Goal: Task Accomplishment & Management: Use online tool/utility

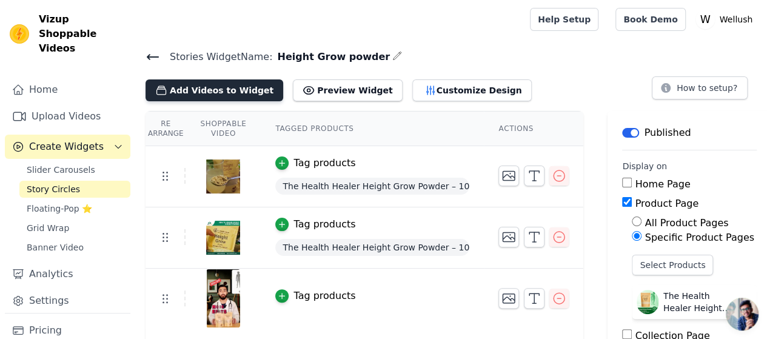
click at [241, 92] on button "Add Videos to Widget" at bounding box center [214, 90] width 138 height 22
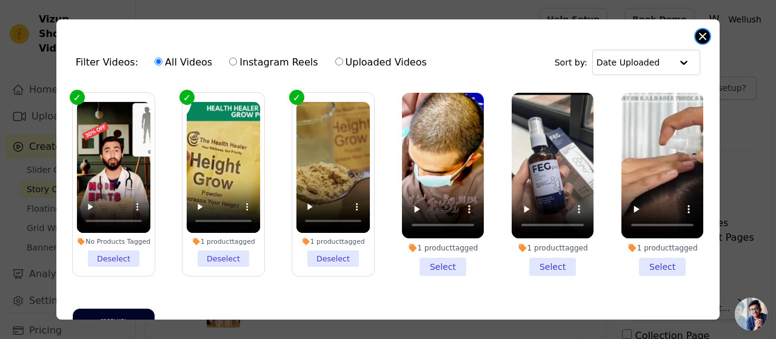
click at [698, 41] on button "Close modal" at bounding box center [702, 36] width 15 height 15
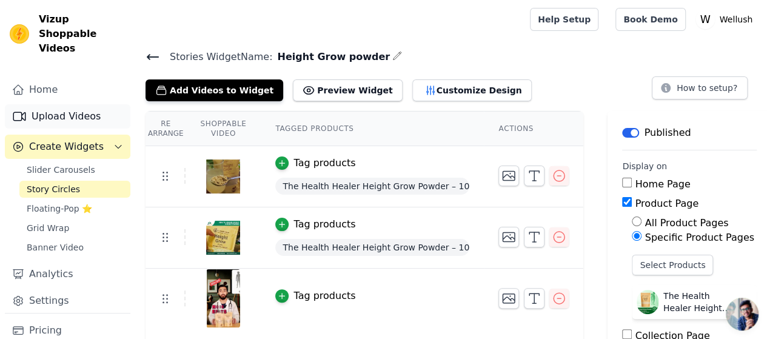
click at [68, 104] on link "Upload Videos" at bounding box center [67, 116] width 125 height 24
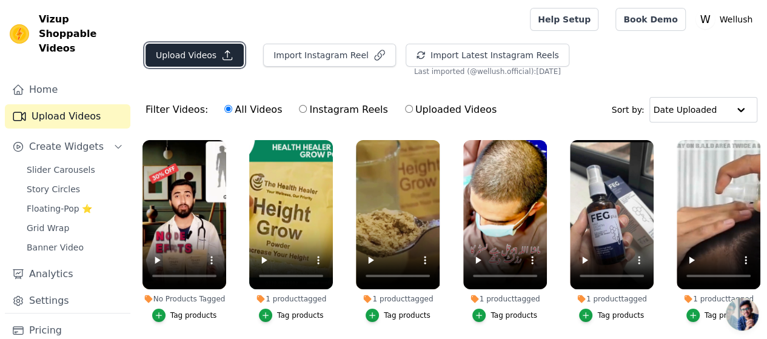
click at [210, 60] on button "Upload Videos" at bounding box center [194, 55] width 98 height 23
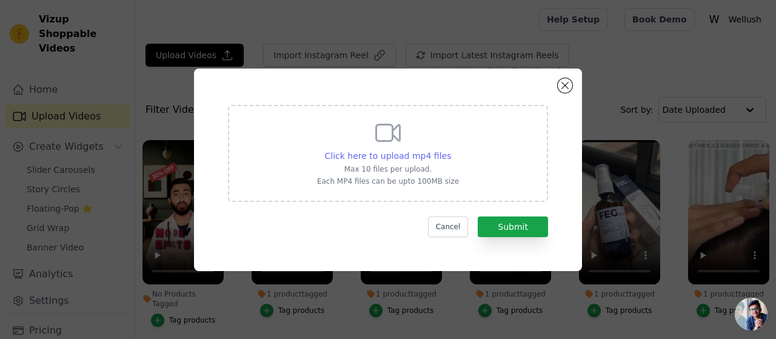
click at [416, 158] on span "Click here to upload mp4 files" at bounding box center [388, 156] width 127 height 10
click at [450, 150] on input "Click here to upload mp4 files Max 10 files per upload. Each MP4 files can be u…" at bounding box center [450, 149] width 1 height 1
type input "C:\fakepath\eylight story video 1.mp4"
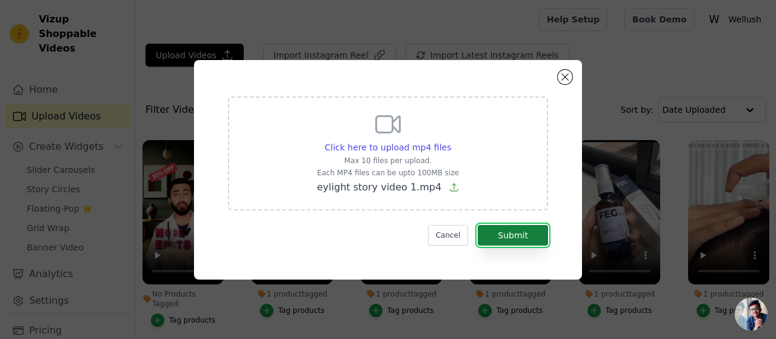
click at [513, 236] on button "Submit" at bounding box center [513, 235] width 70 height 21
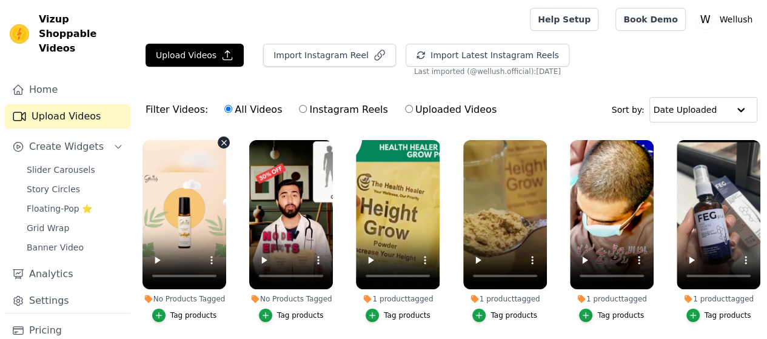
scroll to position [20, 0]
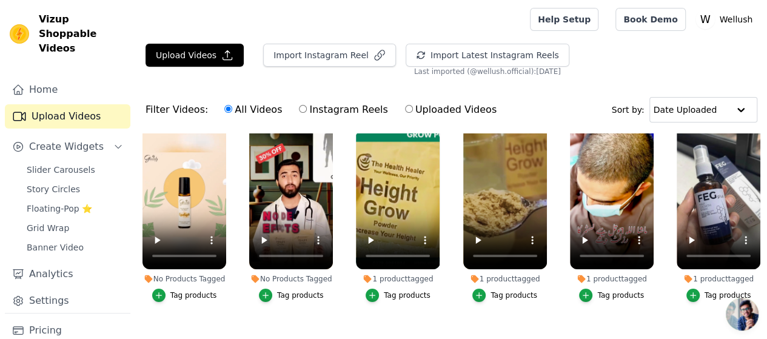
click at [184, 290] on div "Tag products" at bounding box center [193, 295] width 47 height 10
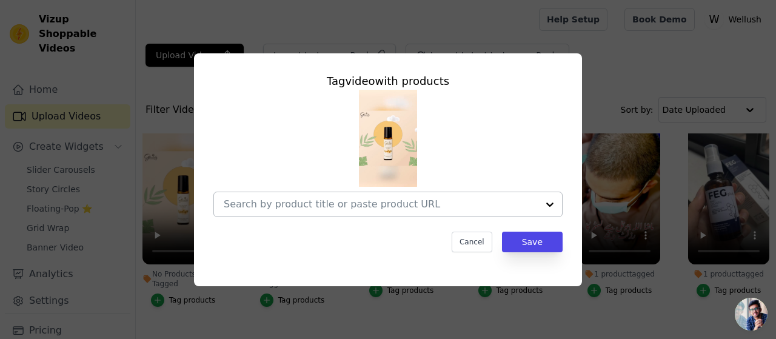
click at [452, 204] on input "No Products Tagged Tag video with products Cancel Save Tag products" at bounding box center [381, 204] width 314 height 12
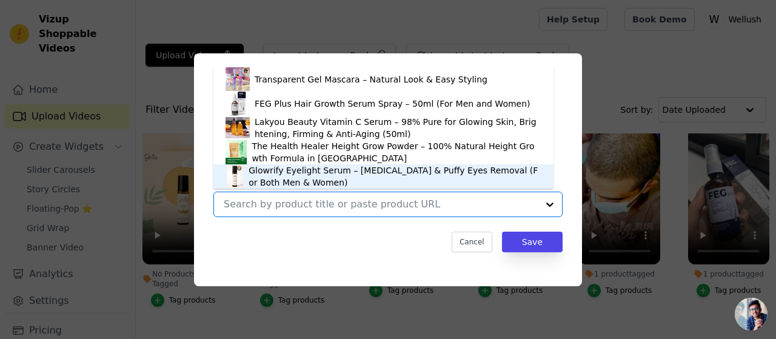
click at [334, 182] on div "Glowrify Eyelight Serum – [MEDICAL_DATA] & Puffy Eyes Removal (For Both Men & W…" at bounding box center [395, 176] width 293 height 24
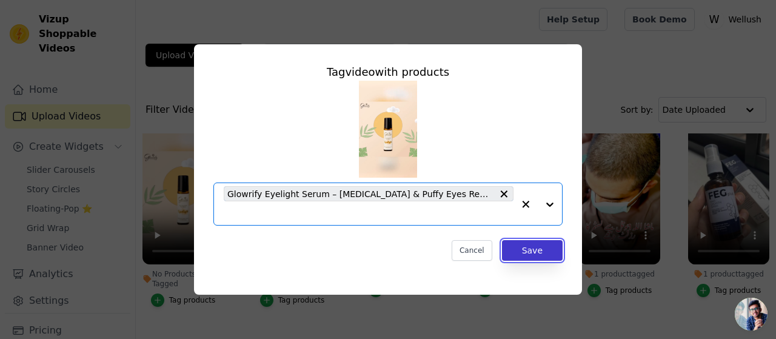
click at [532, 249] on button "Save" at bounding box center [532, 250] width 61 height 21
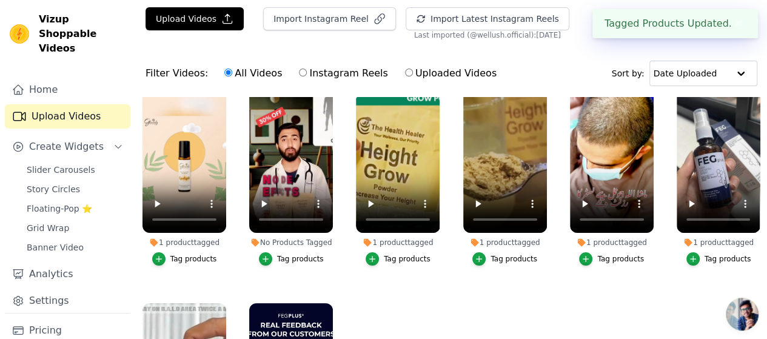
scroll to position [40, 0]
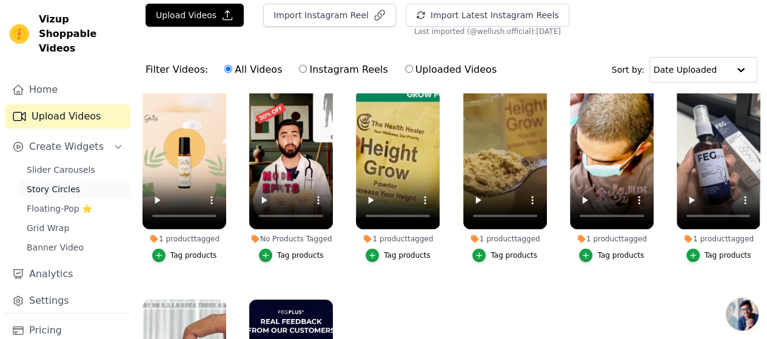
click at [48, 183] on span "Story Circles" at bounding box center [53, 189] width 53 height 12
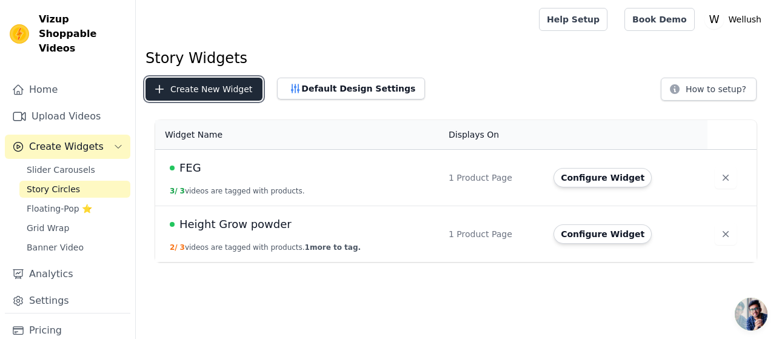
click at [196, 90] on button "Create New Widget" at bounding box center [203, 89] width 117 height 23
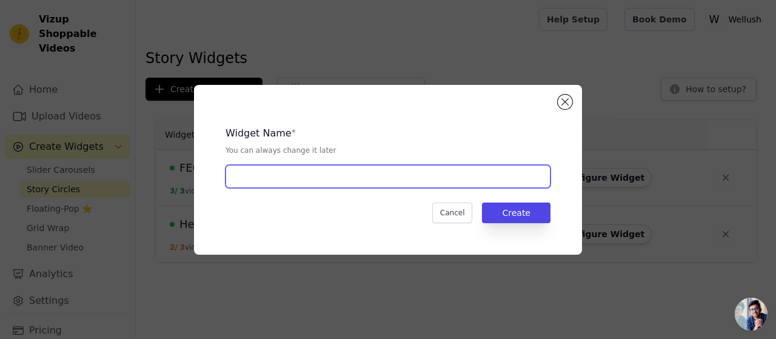
click at [295, 173] on input "text" at bounding box center [387, 176] width 325 height 23
type input "Eyelight Serum"
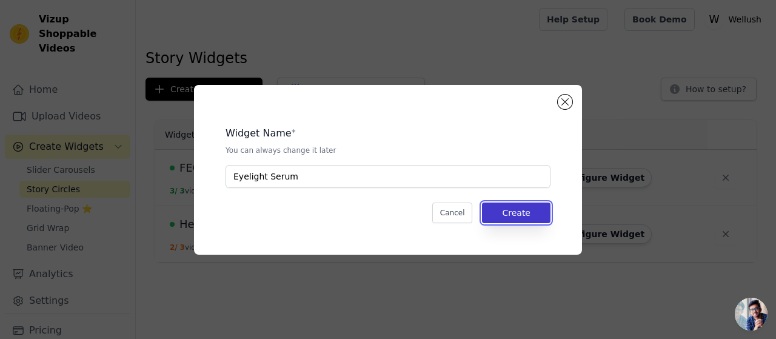
click at [521, 212] on button "Create" at bounding box center [516, 212] width 68 height 21
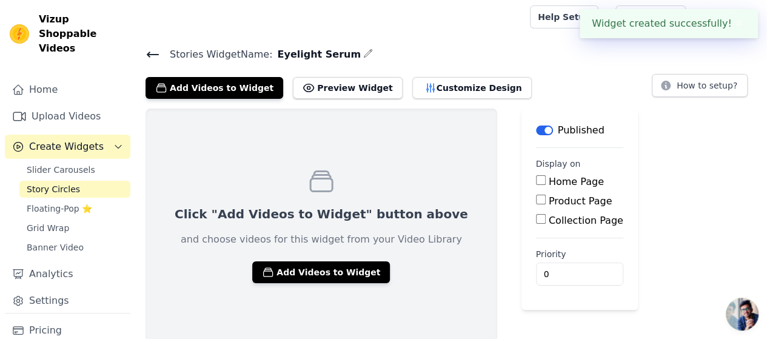
scroll to position [4, 0]
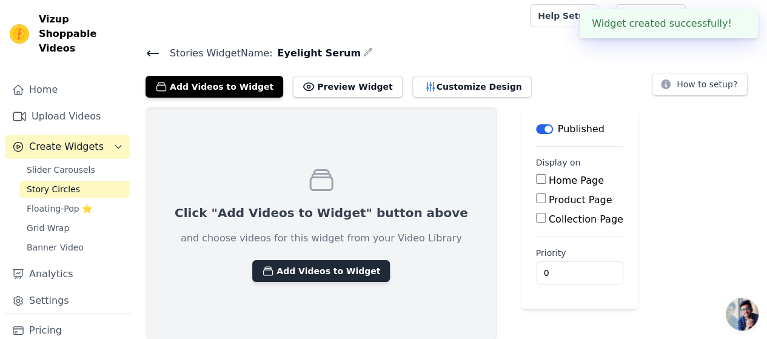
click at [322, 273] on button "Add Videos to Widget" at bounding box center [321, 271] width 138 height 22
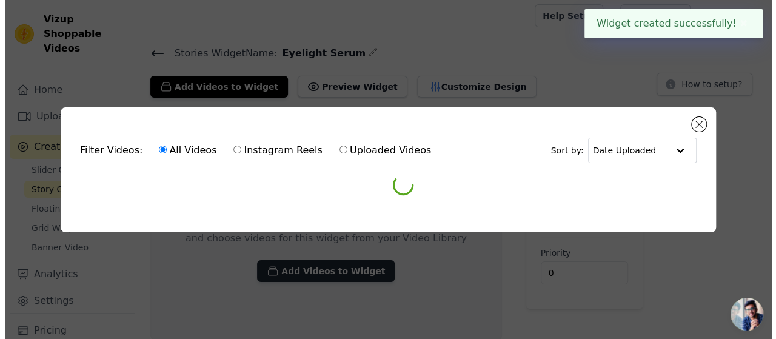
scroll to position [0, 0]
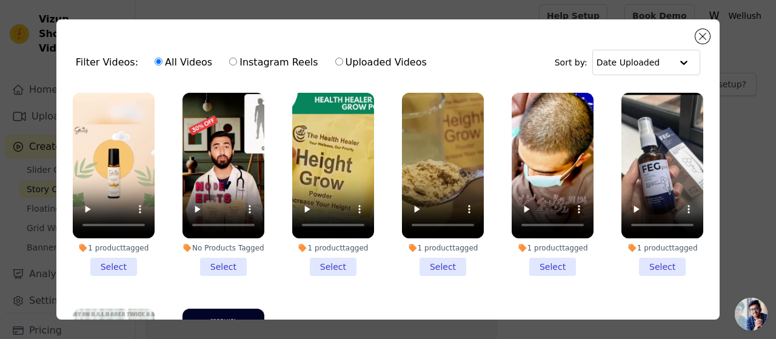
click at [117, 260] on li "1 product tagged Select" at bounding box center [114, 184] width 82 height 183
click at [0, 0] on input "1 product tagged Select" at bounding box center [0, 0] width 0 height 0
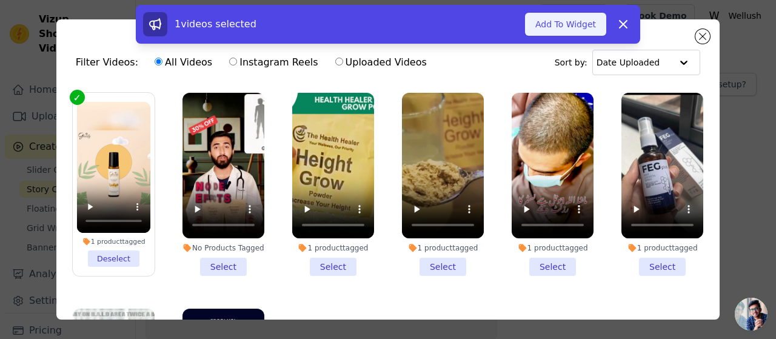
click at [556, 24] on button "Add To Widget" at bounding box center [565, 24] width 81 height 23
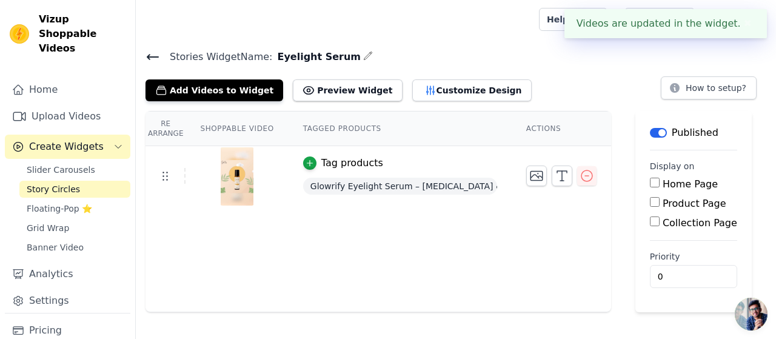
click at [684, 204] on label "Product Page" at bounding box center [695, 204] width 64 height 12
click at [659, 204] on input "Product Page" at bounding box center [655, 202] width 10 height 10
checkbox input "true"
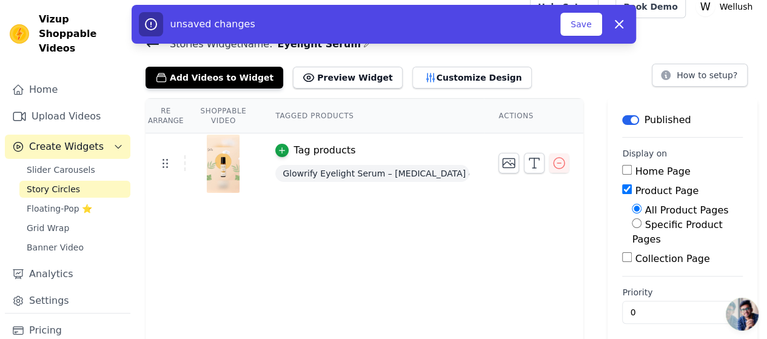
scroll to position [19, 0]
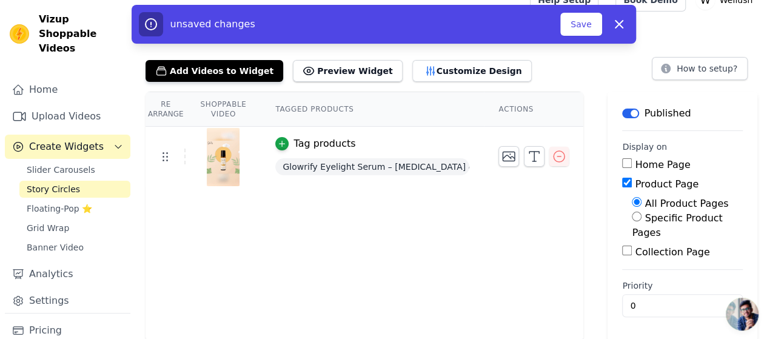
click at [682, 219] on label "Specific Product Pages" at bounding box center [677, 225] width 90 height 26
click at [641, 219] on input "Specific Product Pages" at bounding box center [637, 217] width 10 height 10
radio input "true"
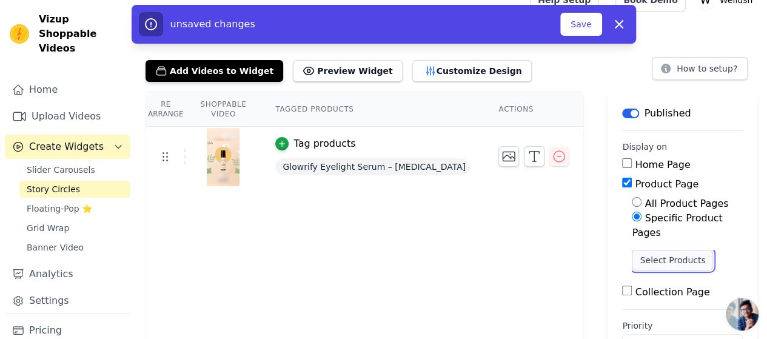
click at [690, 259] on button "Select Products" at bounding box center [672, 260] width 81 height 21
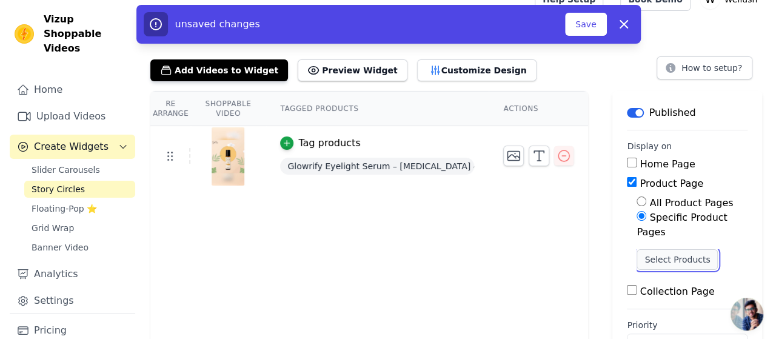
scroll to position [0, 0]
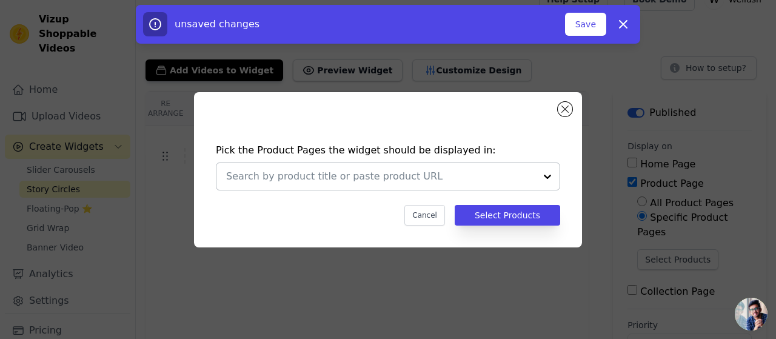
click at [530, 179] on input "text" at bounding box center [380, 176] width 309 height 15
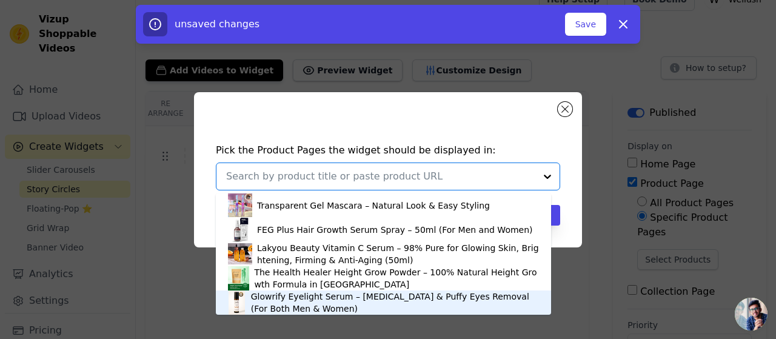
click at [379, 304] on div "Glowrify Eyelight Serum – [MEDICAL_DATA] & Puffy Eyes Removal (For Both Men & W…" at bounding box center [395, 302] width 288 height 24
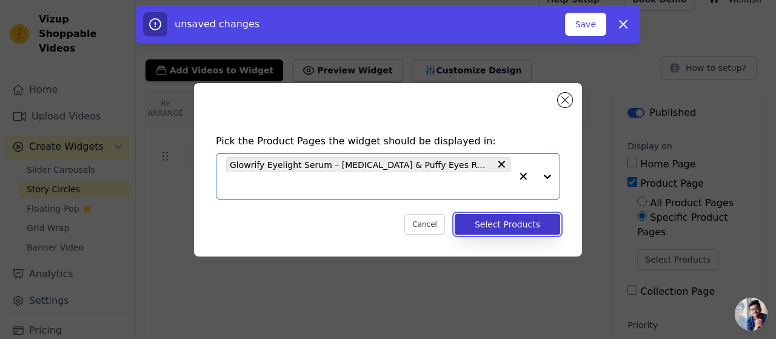
click at [517, 224] on button "Select Products" at bounding box center [507, 224] width 105 height 21
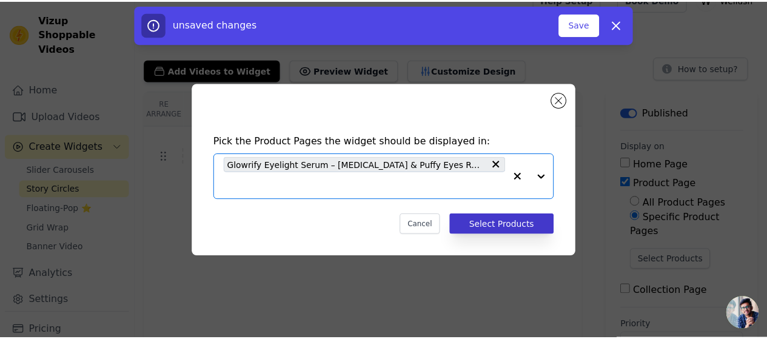
scroll to position [19, 0]
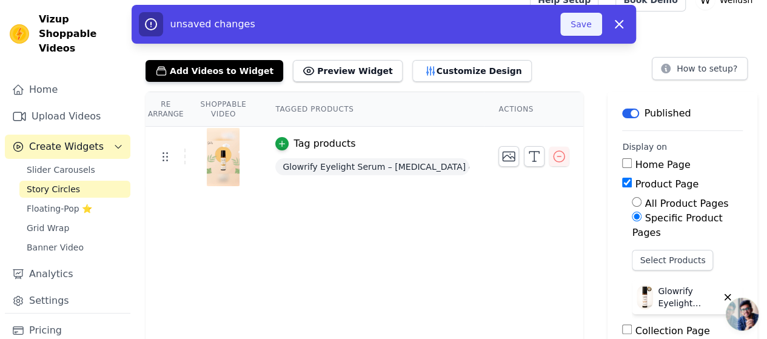
click at [587, 21] on button "Save" at bounding box center [580, 24] width 41 height 23
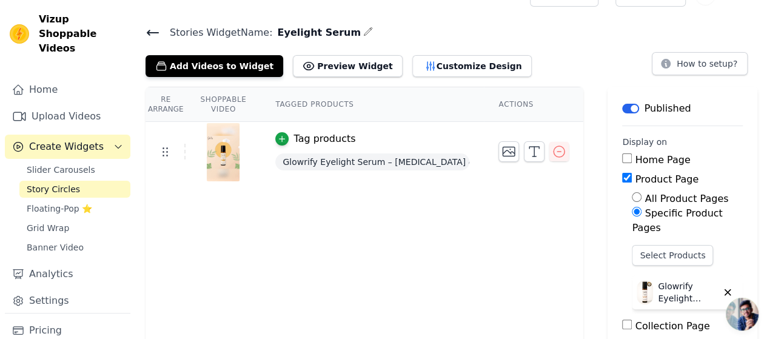
scroll to position [23, 0]
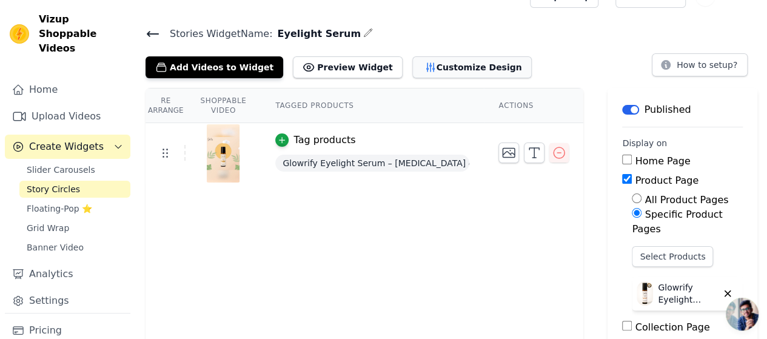
click at [435, 61] on button "Customize Design" at bounding box center [471, 67] width 119 height 22
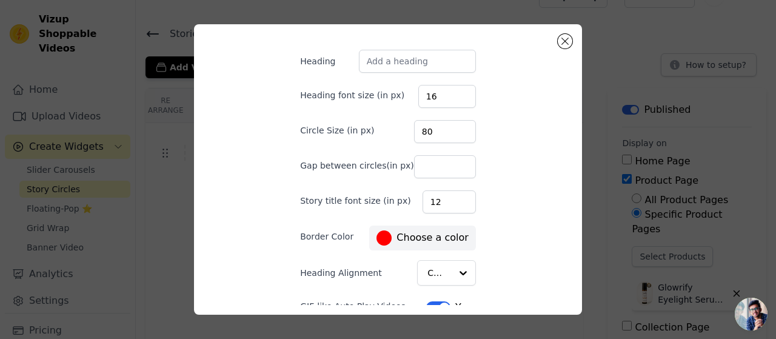
scroll to position [0, 0]
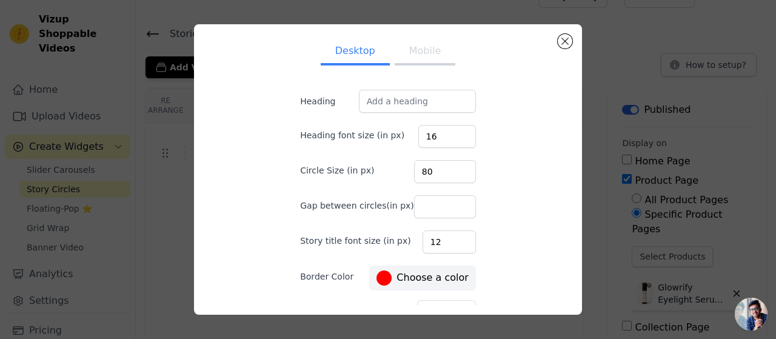
click at [418, 52] on button "Mobile" at bounding box center [425, 52] width 61 height 27
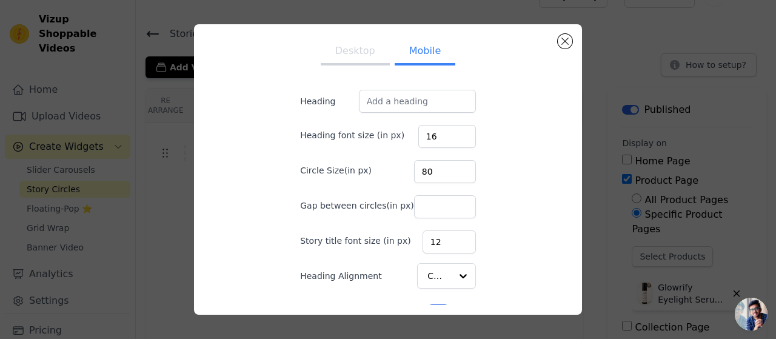
click at [366, 55] on button "Desktop" at bounding box center [355, 52] width 69 height 27
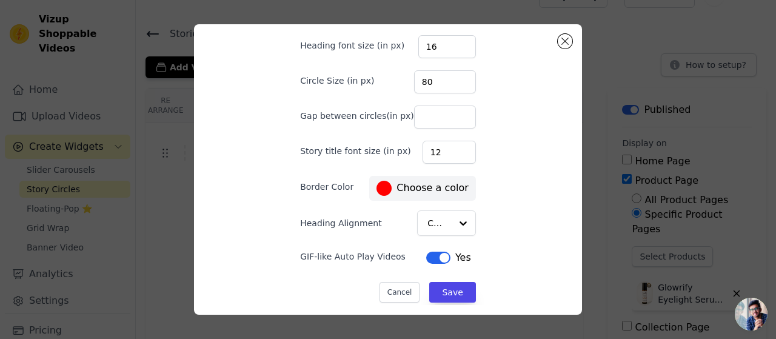
scroll to position [95, 0]
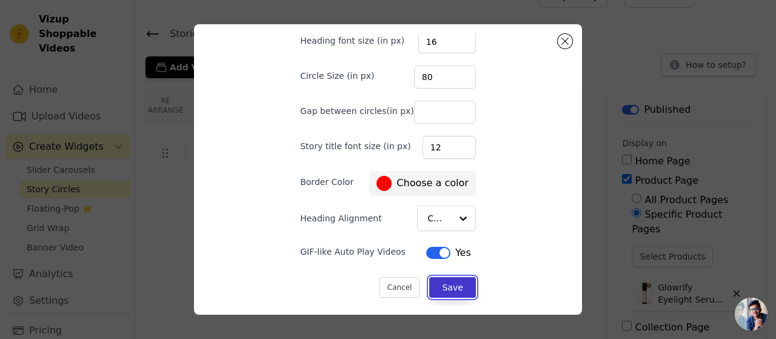
click at [449, 284] on button "Save" at bounding box center [452, 287] width 46 height 21
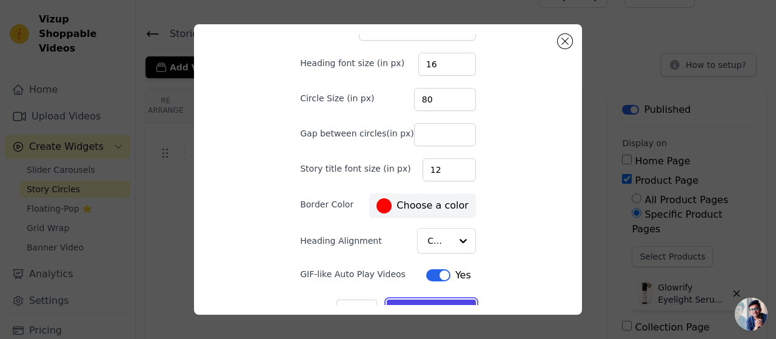
scroll to position [34, 0]
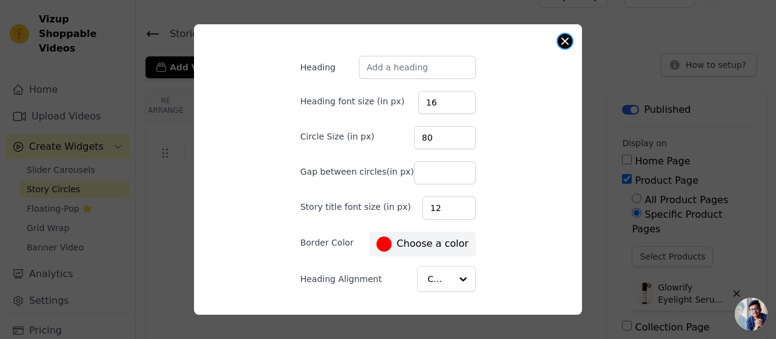
click at [564, 41] on button "Close modal" at bounding box center [565, 41] width 15 height 15
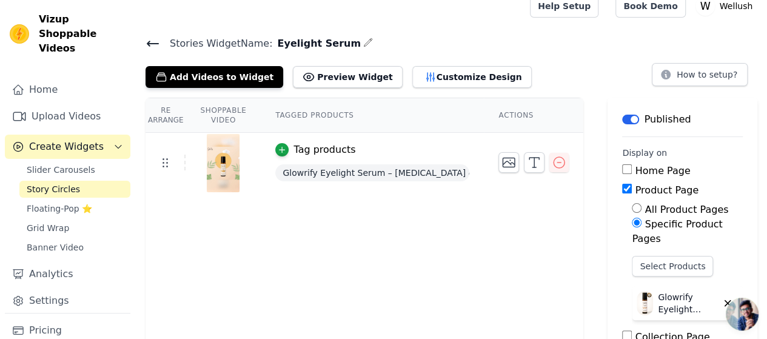
scroll to position [0, 0]
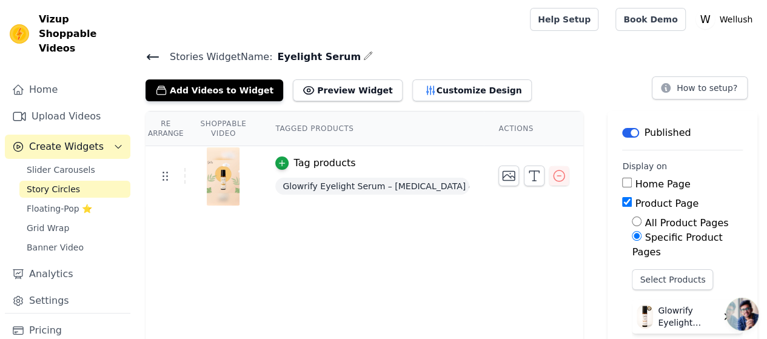
click at [312, 245] on div "Re Arrange Shoppable Video Tagged Products Actions Tag products Glowrify Eyelig…" at bounding box center [364, 275] width 438 height 329
click at [70, 104] on link "Upload Videos" at bounding box center [67, 116] width 125 height 24
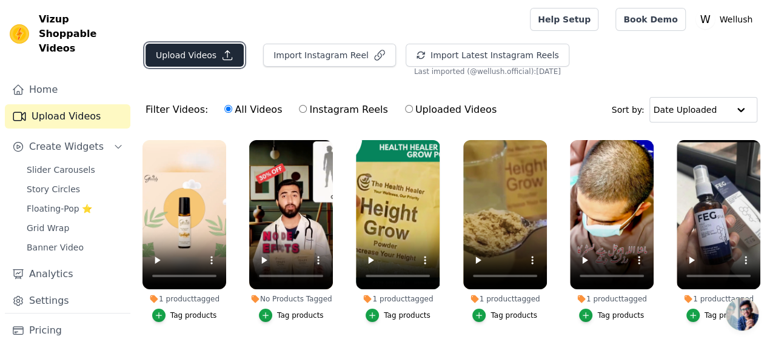
click at [187, 56] on button "Upload Videos" at bounding box center [194, 55] width 98 height 23
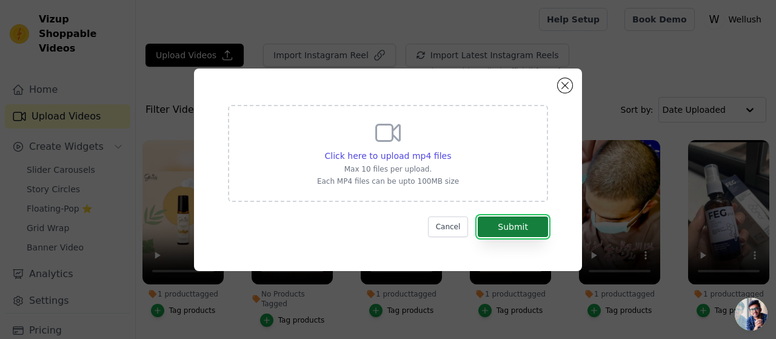
click at [519, 227] on button "Submit" at bounding box center [513, 226] width 70 height 21
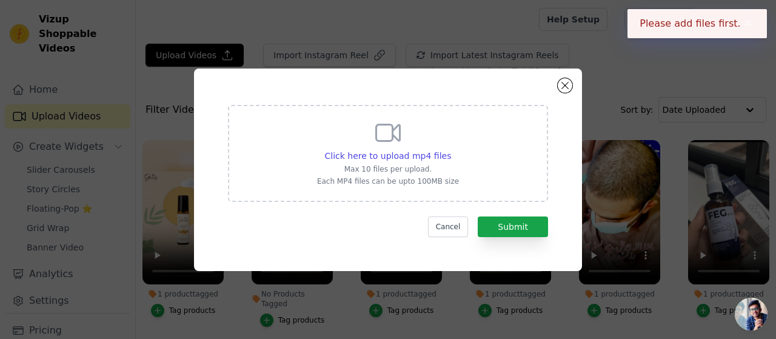
click at [383, 147] on icon at bounding box center [387, 132] width 29 height 29
click at [450, 149] on input "Click here to upload mp4 files Max 10 files per upload. Each MP4 files can be u…" at bounding box center [450, 149] width 1 height 1
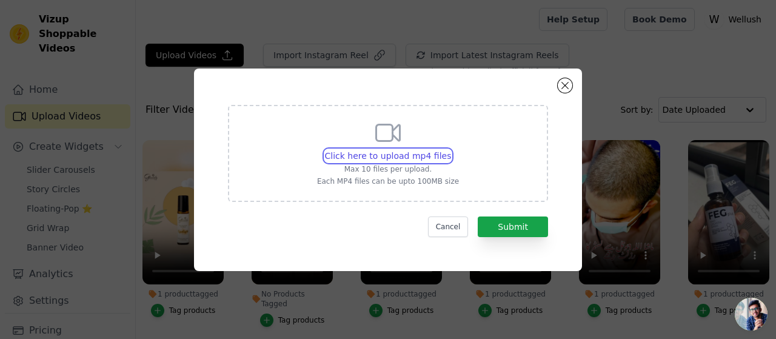
type input "C:\fakepath\story video 2.mp4"
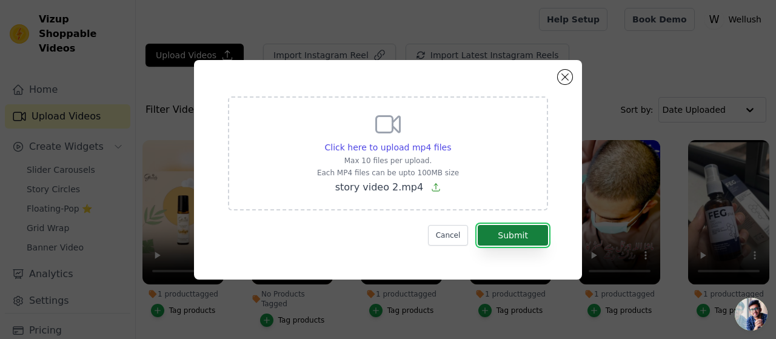
click at [519, 238] on button "Submit" at bounding box center [513, 235] width 70 height 21
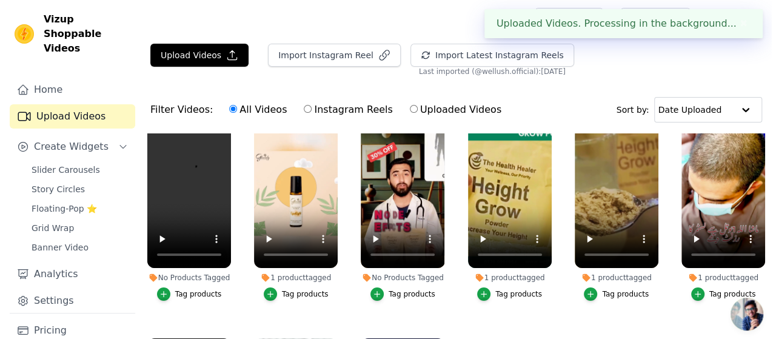
scroll to position [40, 0]
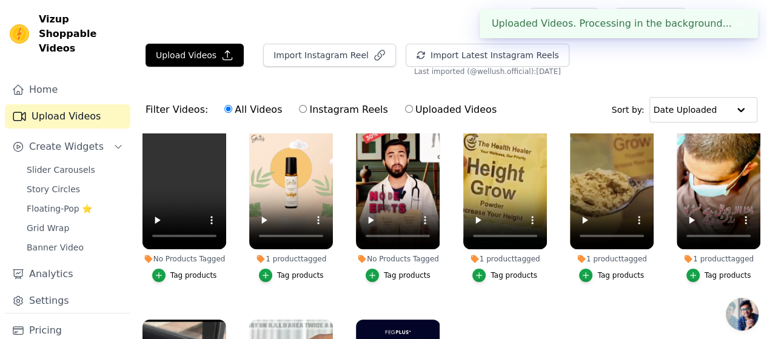
click at [188, 270] on div "Tag products" at bounding box center [193, 275] width 47 height 10
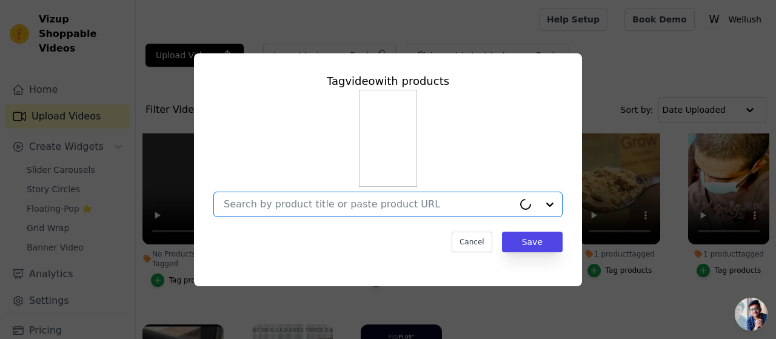
click at [342, 203] on input "No Products Tagged Tag video with products Option undefined, selected. Cancel S…" at bounding box center [369, 204] width 290 height 12
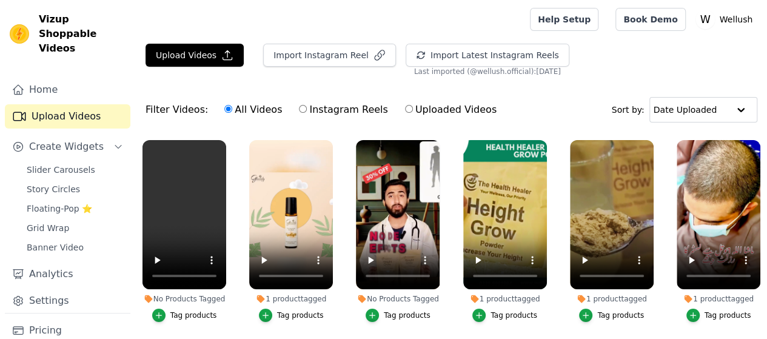
scroll to position [81, 0]
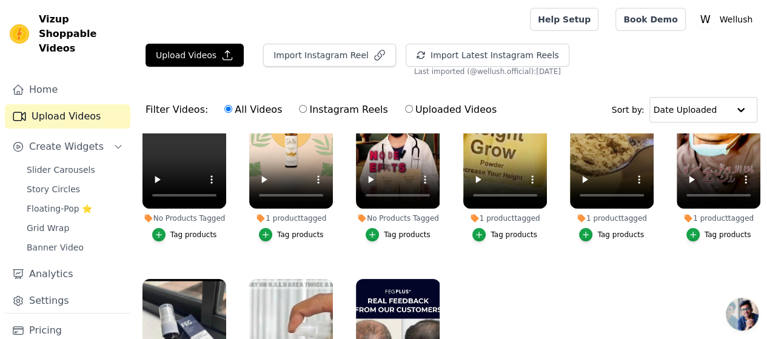
click at [199, 230] on div "Tag products" at bounding box center [193, 235] width 47 height 10
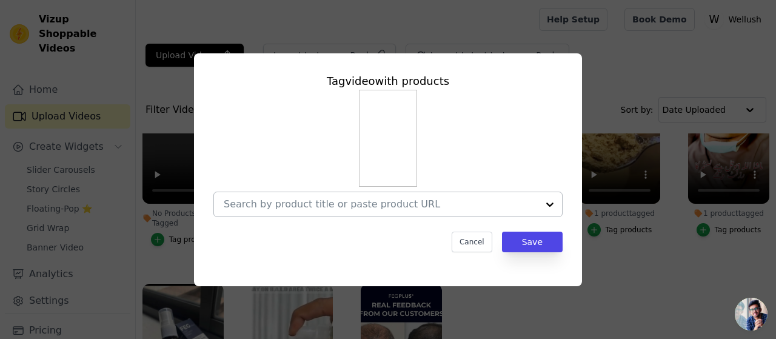
click at [456, 199] on input "No Products Tagged Tag video with products Cancel Save Tag products" at bounding box center [381, 204] width 314 height 12
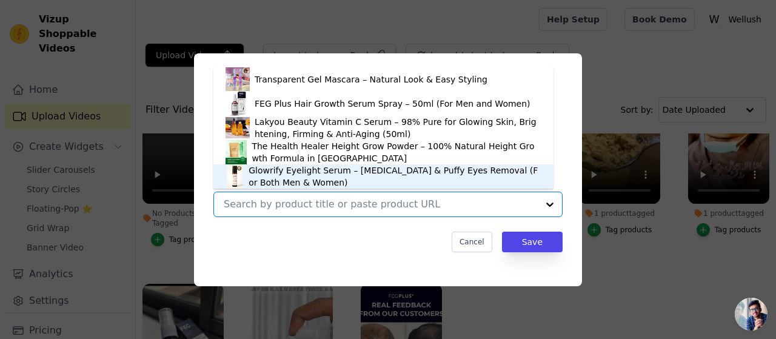
click at [413, 176] on div "Glowrify Eyelight Serum – [MEDICAL_DATA] & Puffy Eyes Removal (For Both Men & W…" at bounding box center [395, 176] width 293 height 24
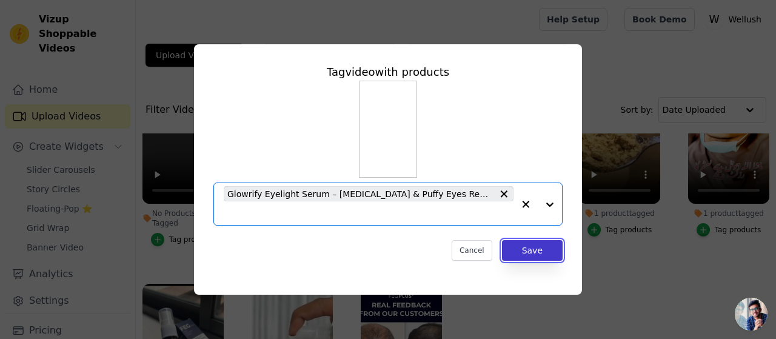
click at [543, 255] on button "Save" at bounding box center [532, 250] width 61 height 21
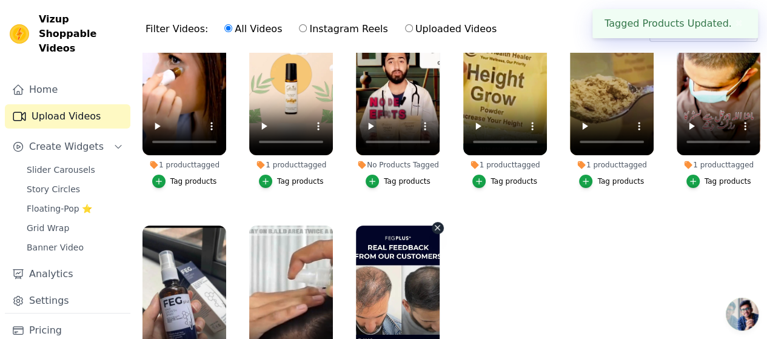
scroll to position [46, 0]
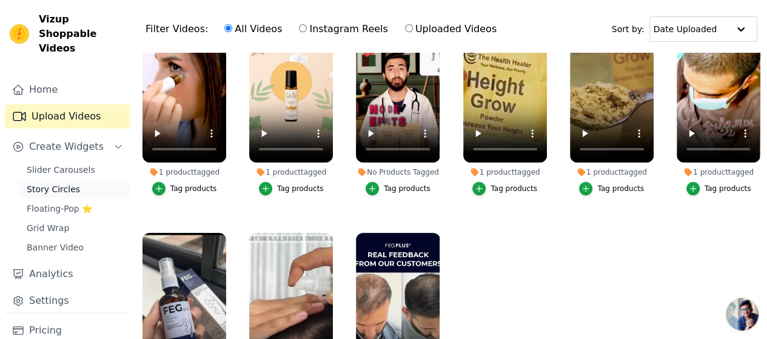
click at [68, 183] on span "Story Circles" at bounding box center [53, 189] width 53 height 12
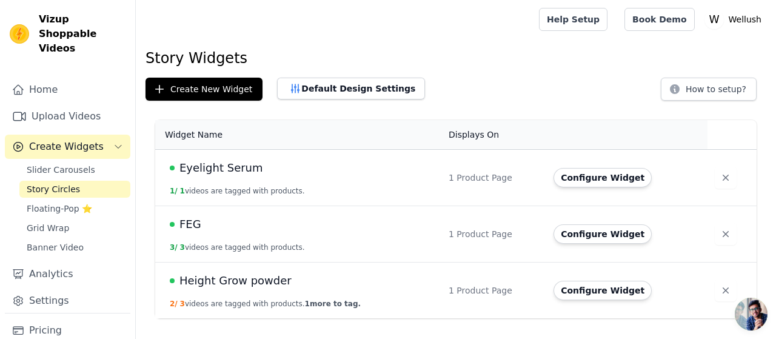
click at [227, 282] on span "Height Grow powder" at bounding box center [235, 280] width 112 height 17
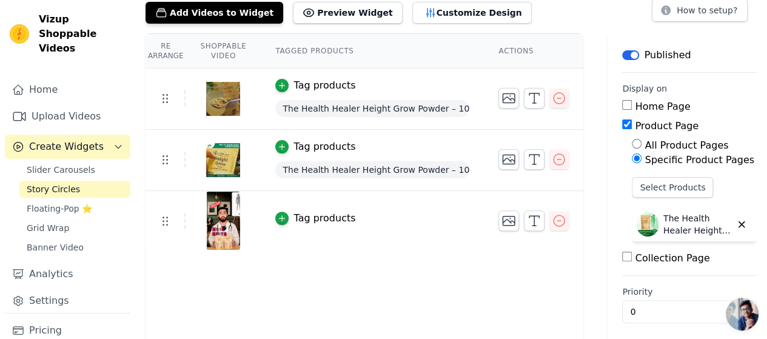
scroll to position [81, 0]
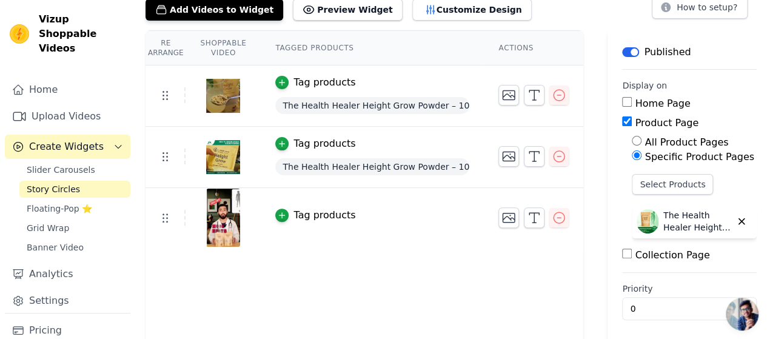
click at [389, 136] on div "Tag products" at bounding box center [372, 143] width 194 height 15
click at [278, 209] on div "button" at bounding box center [281, 215] width 13 height 13
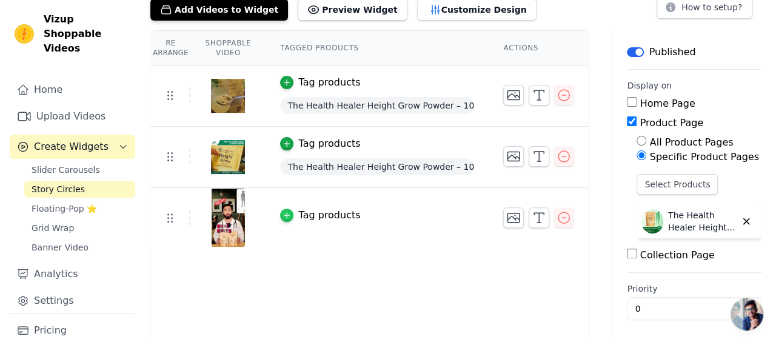
scroll to position [0, 0]
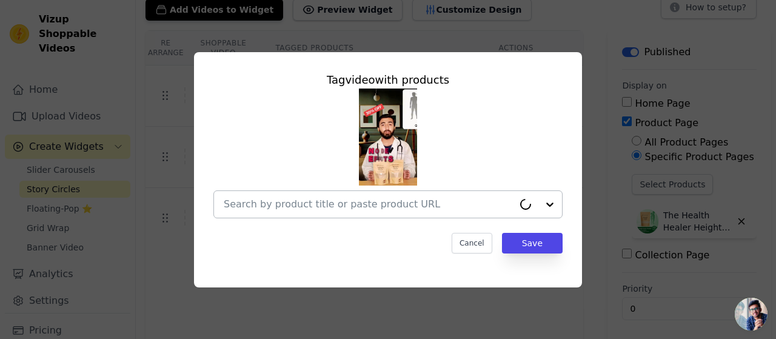
click at [361, 210] on input "text" at bounding box center [369, 204] width 290 height 15
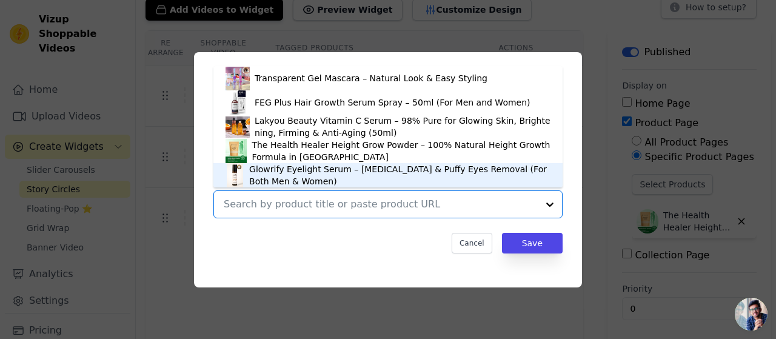
click at [349, 173] on div "Glowrify Eyelight Serum – [MEDICAL_DATA] & Puffy Eyes Removal (For Both Men & W…" at bounding box center [399, 175] width 301 height 24
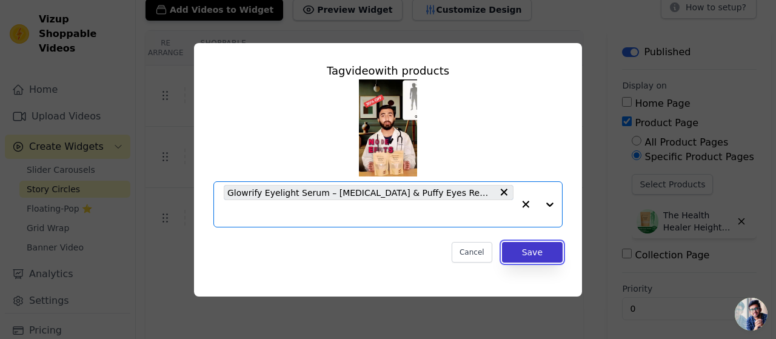
click at [546, 250] on button "Save" at bounding box center [532, 252] width 61 height 21
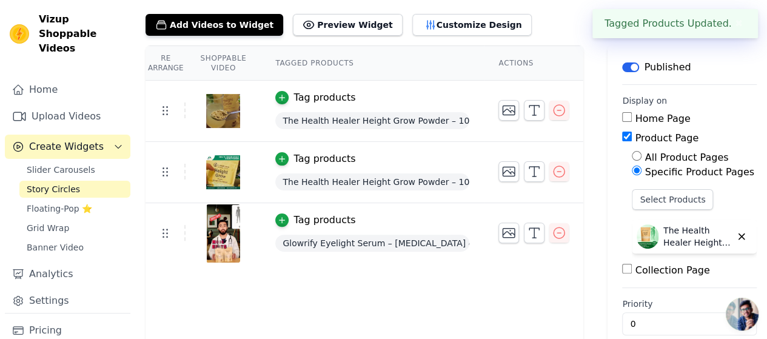
scroll to position [40, 0]
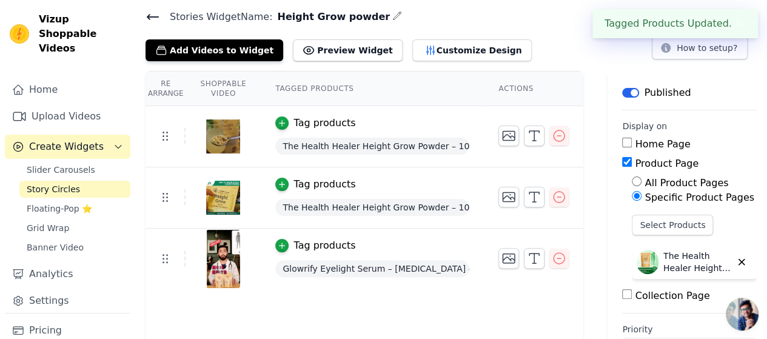
click at [75, 181] on link "Story Circles" at bounding box center [74, 189] width 111 height 17
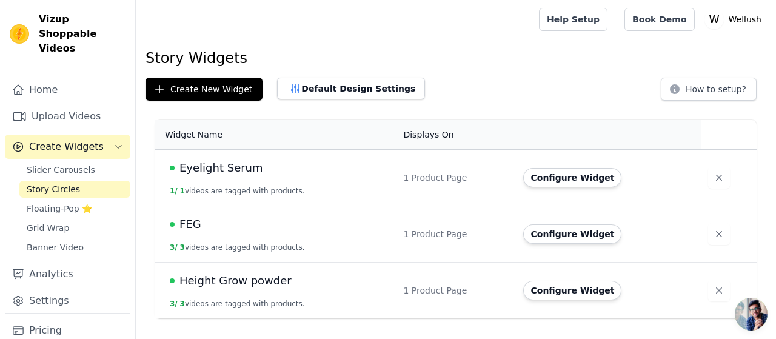
click at [221, 167] on span "Eyelight Serum" at bounding box center [221, 167] width 84 height 17
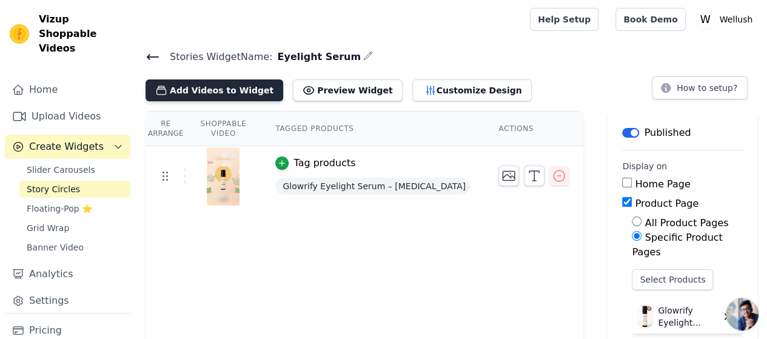
click at [217, 88] on button "Add Videos to Widget" at bounding box center [214, 90] width 138 height 22
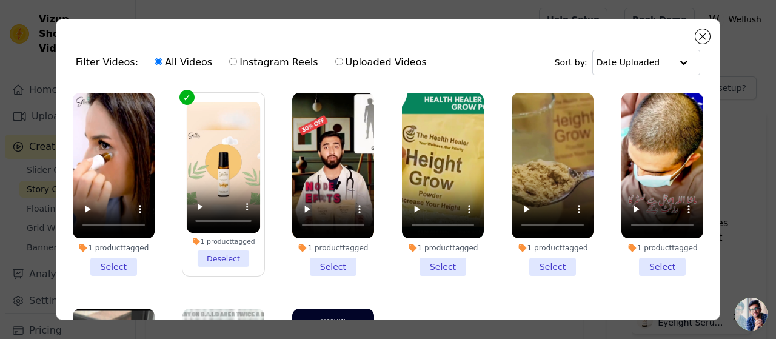
click at [116, 264] on li "1 product tagged Select" at bounding box center [114, 184] width 82 height 183
click at [0, 0] on input "1 product tagged Select" at bounding box center [0, 0] width 0 height 0
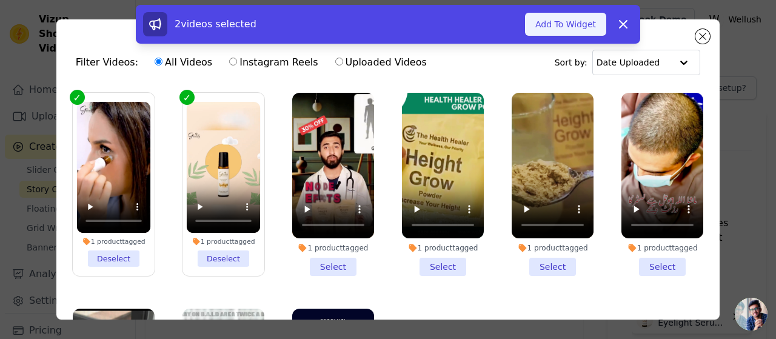
click at [567, 22] on button "Add To Widget" at bounding box center [565, 24] width 81 height 23
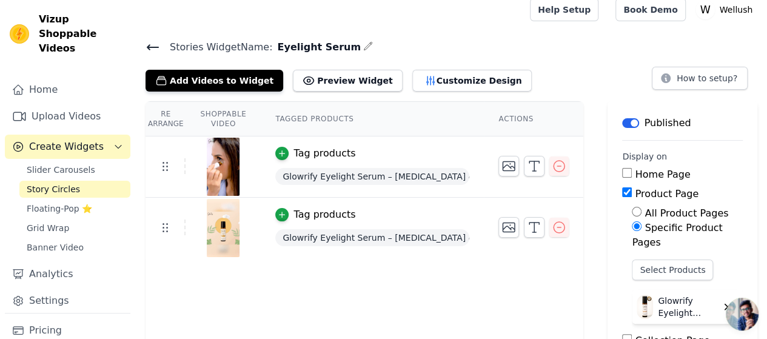
scroll to position [2, 0]
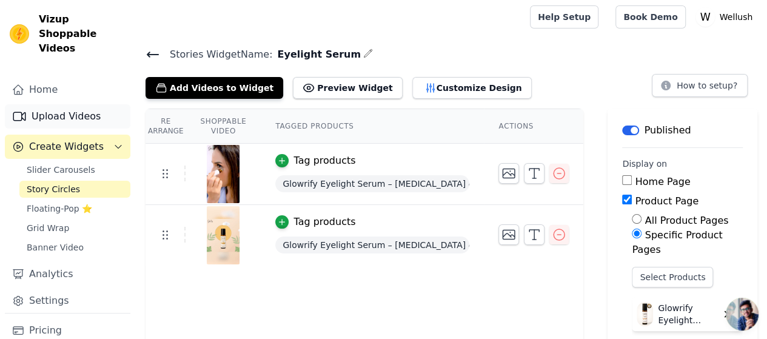
click at [75, 107] on link "Upload Videos" at bounding box center [67, 116] width 125 height 24
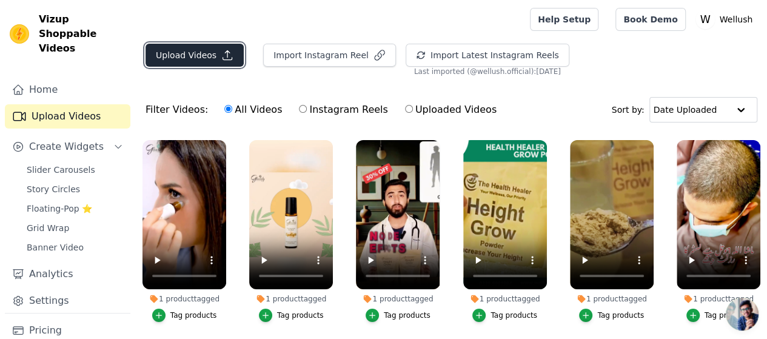
click at [199, 56] on button "Upload Videos" at bounding box center [194, 55] width 98 height 23
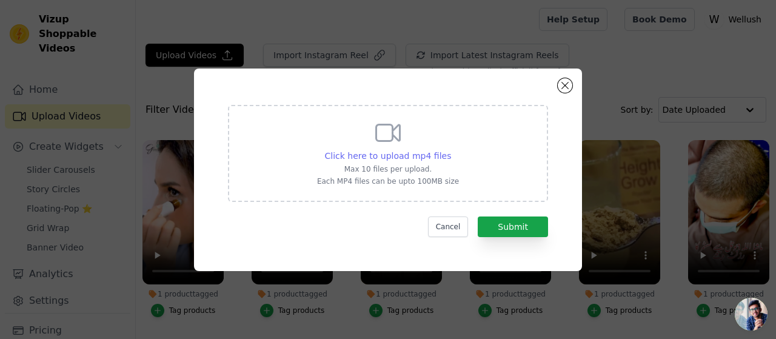
click at [399, 153] on span "Click here to upload mp4 files" at bounding box center [388, 156] width 127 height 10
click at [450, 150] on input "Click here to upload mp4 files Max 10 files per upload. Each MP4 files can be u…" at bounding box center [450, 149] width 1 height 1
type input "C:\fakepath\Story video 3.mp4"
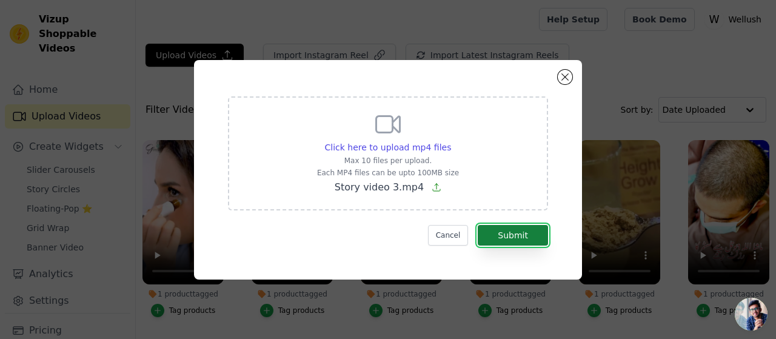
click at [507, 233] on button "Submit" at bounding box center [513, 235] width 70 height 21
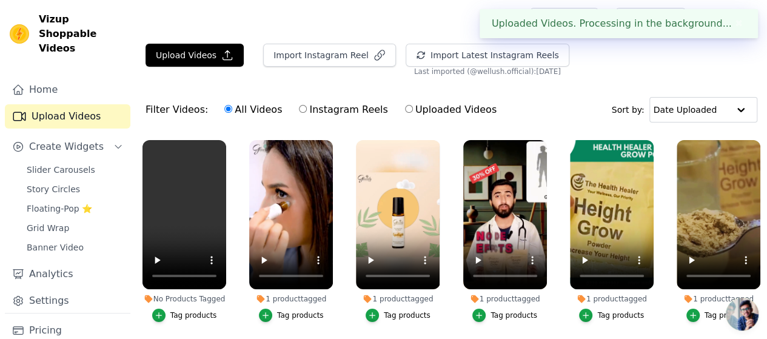
click at [733, 21] on button "✖" at bounding box center [739, 23] width 14 height 15
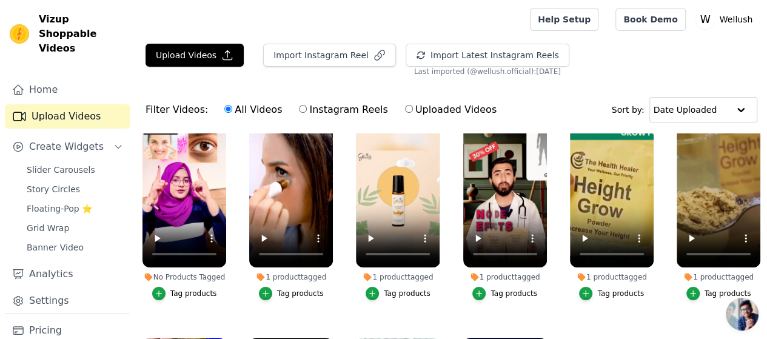
scroll to position [40, 0]
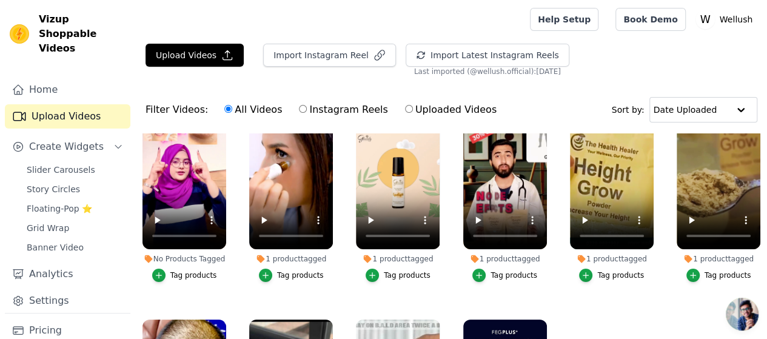
click at [195, 270] on div "Tag products" at bounding box center [193, 275] width 47 height 10
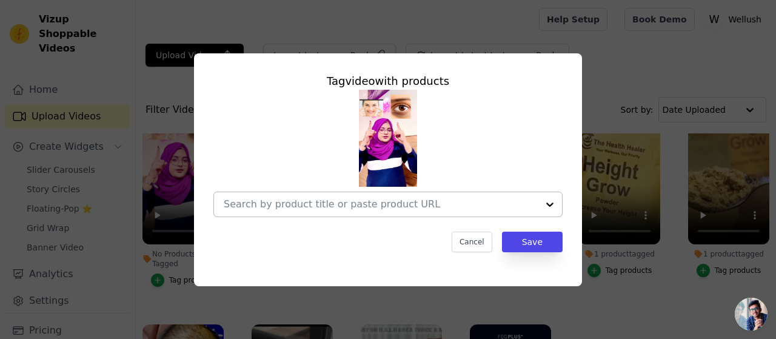
click at [391, 204] on input "No Products Tagged Tag video with products Cancel Save Tag products" at bounding box center [381, 204] width 314 height 12
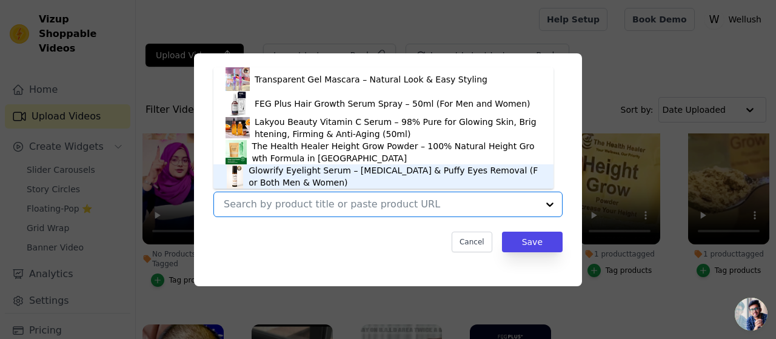
click at [367, 166] on div "Glowrify Eyelight Serum – [MEDICAL_DATA] & Puffy Eyes Removal (For Both Men & W…" at bounding box center [395, 176] width 293 height 24
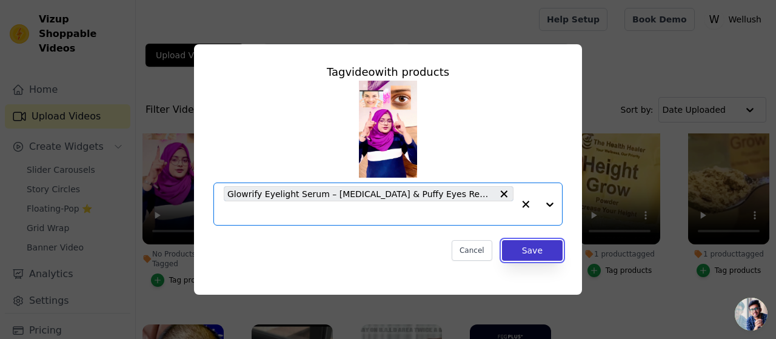
click at [538, 251] on button "Save" at bounding box center [532, 250] width 61 height 21
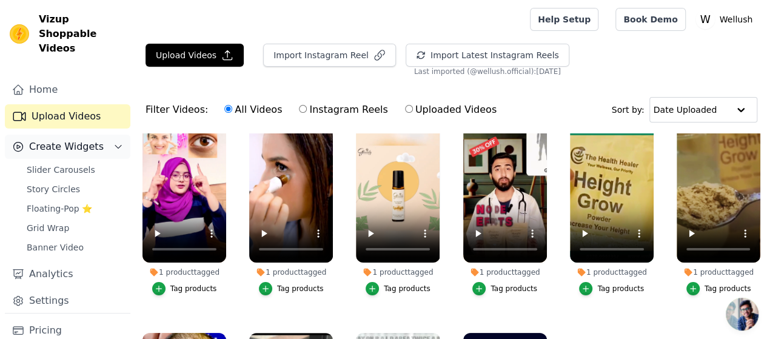
scroll to position [0, 0]
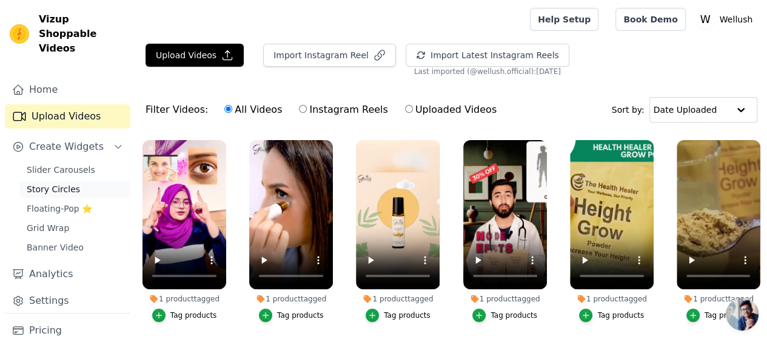
click at [73, 181] on link "Story Circles" at bounding box center [74, 189] width 111 height 17
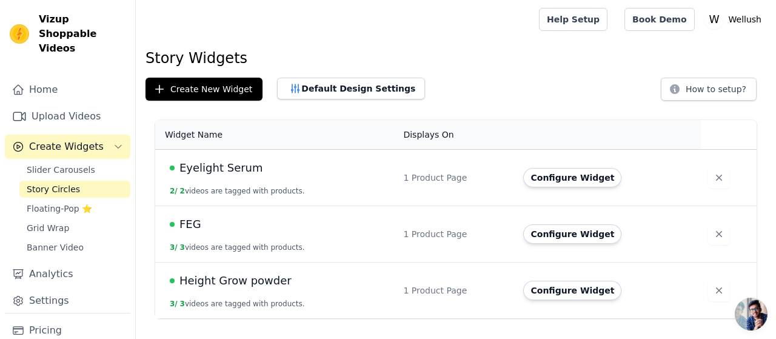
click at [212, 169] on span "Eyelight Serum" at bounding box center [221, 167] width 84 height 17
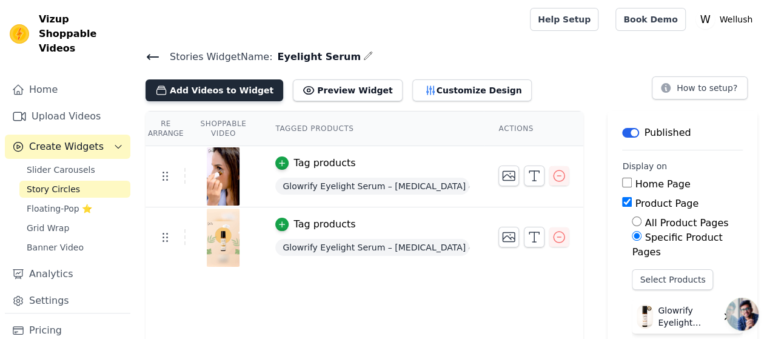
click at [211, 85] on button "Add Videos to Widget" at bounding box center [214, 90] width 138 height 22
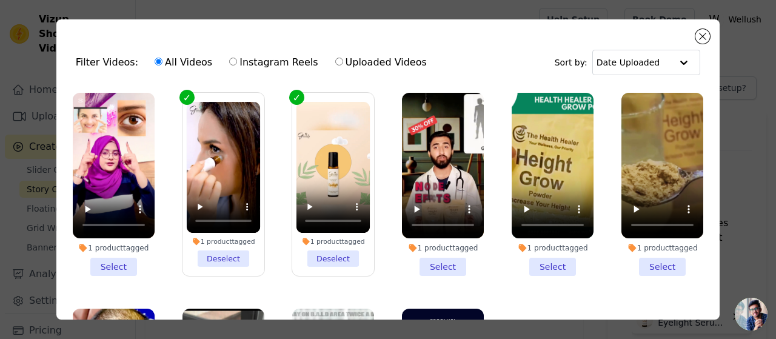
click at [120, 264] on li "1 product tagged Select" at bounding box center [114, 184] width 82 height 183
click at [0, 0] on input "1 product tagged Select" at bounding box center [0, 0] width 0 height 0
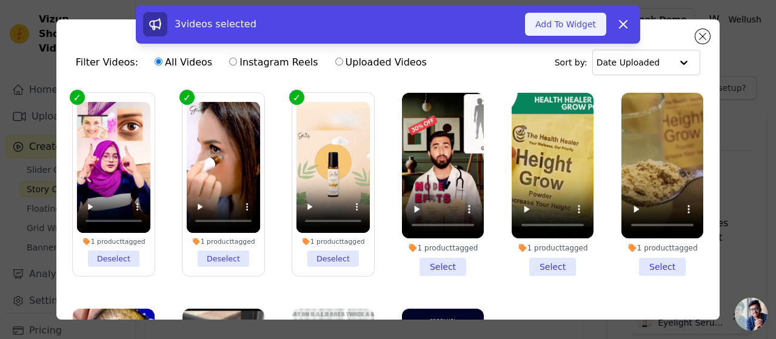
click at [573, 21] on button "Add To Widget" at bounding box center [565, 24] width 81 height 23
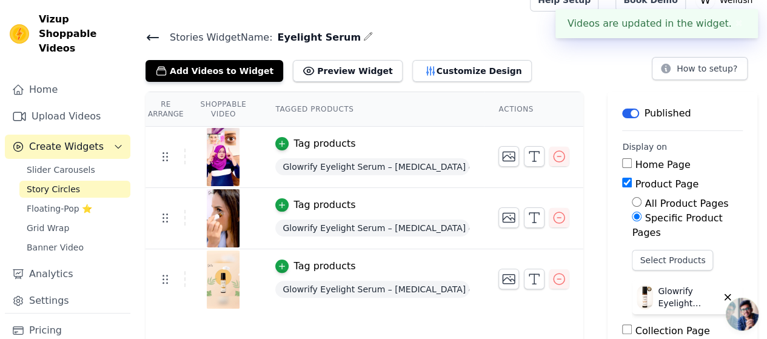
scroll to position [40, 0]
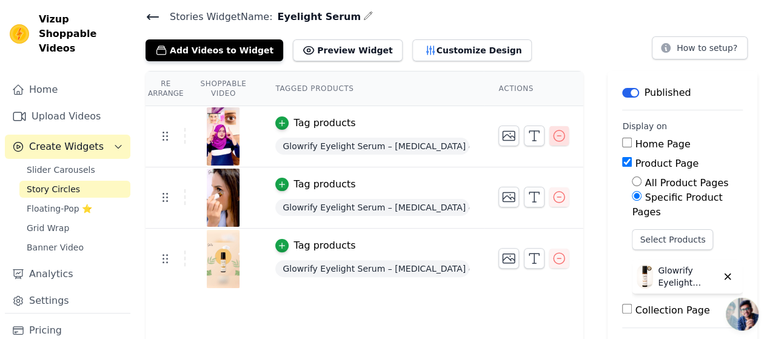
click at [553, 136] on icon "button" at bounding box center [559, 136] width 15 height 15
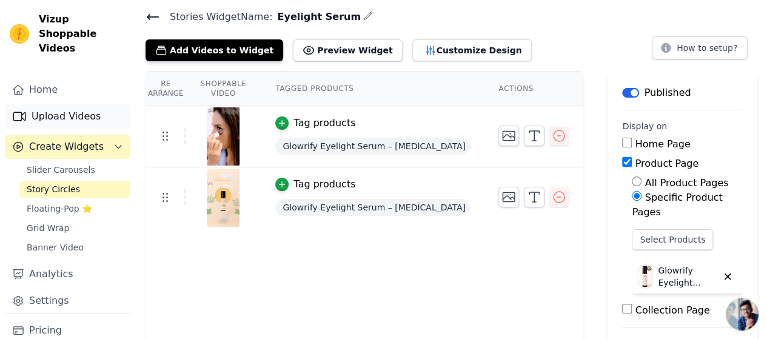
click at [79, 104] on link "Upload Videos" at bounding box center [67, 116] width 125 height 24
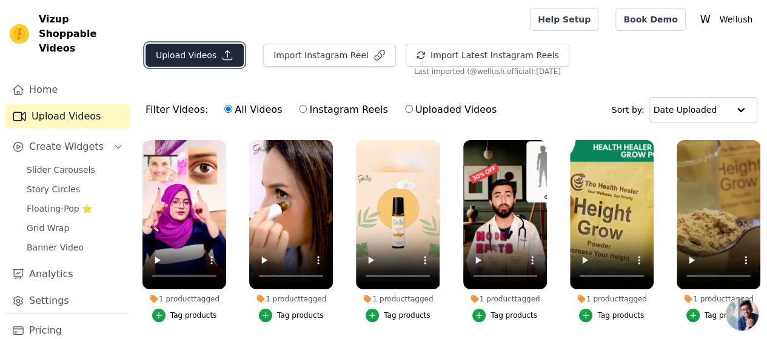
click at [173, 55] on button "Upload Videos" at bounding box center [194, 55] width 98 height 23
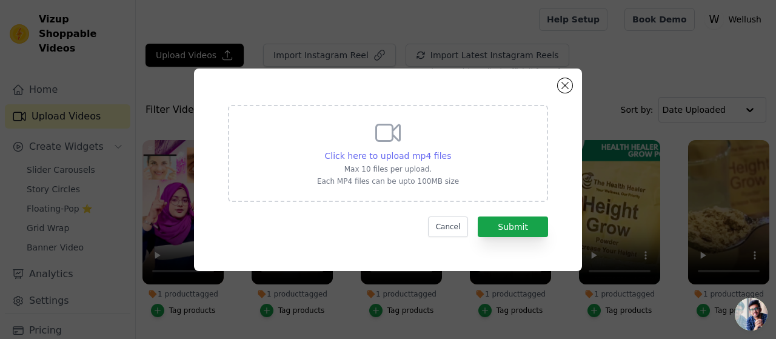
click at [404, 155] on span "Click here to upload mp4 files" at bounding box center [388, 156] width 127 height 10
click at [450, 150] on input "Click here to upload mp4 files Max 10 files per upload. Each MP4 files can be u…" at bounding box center [450, 149] width 1 height 1
type input "C:\fakepath\Story video 3.mp4"
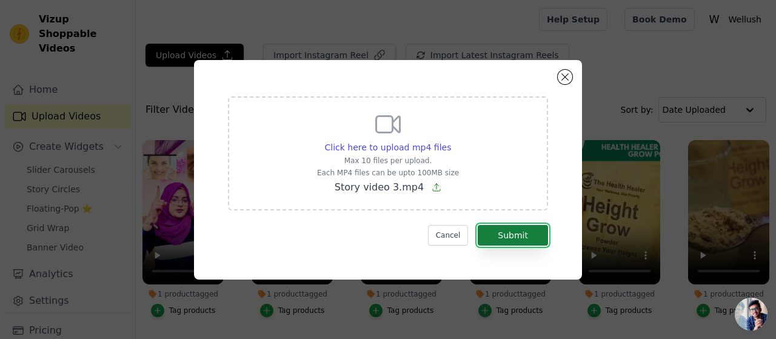
click at [506, 233] on button "Submit" at bounding box center [513, 235] width 70 height 21
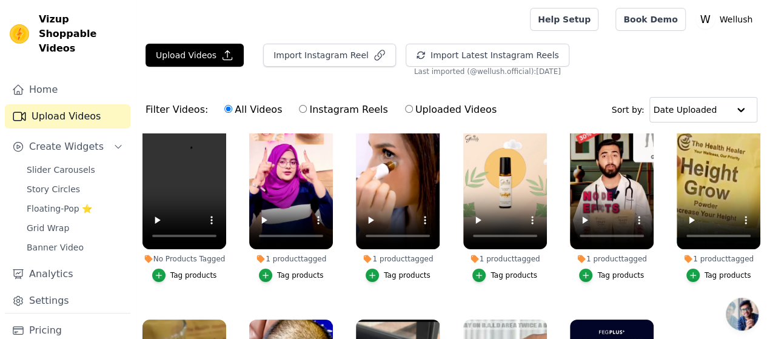
scroll to position [20, 0]
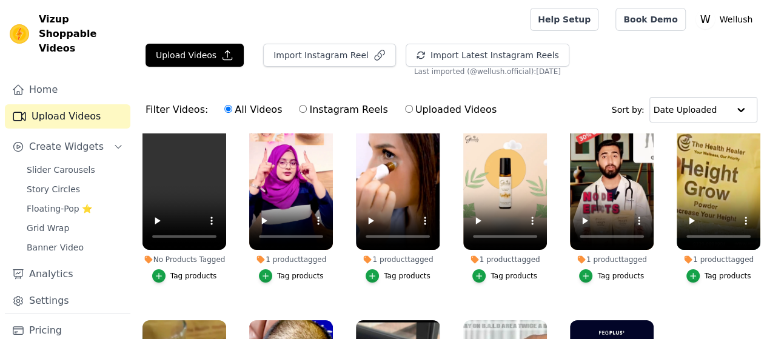
scroll to position [40, 0]
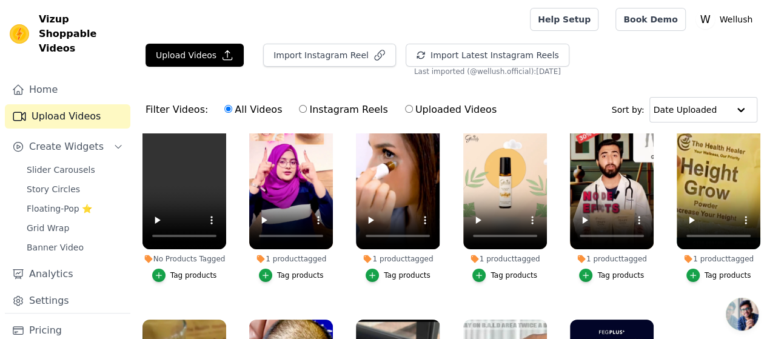
click at [196, 270] on div "Tag products" at bounding box center [193, 275] width 47 height 10
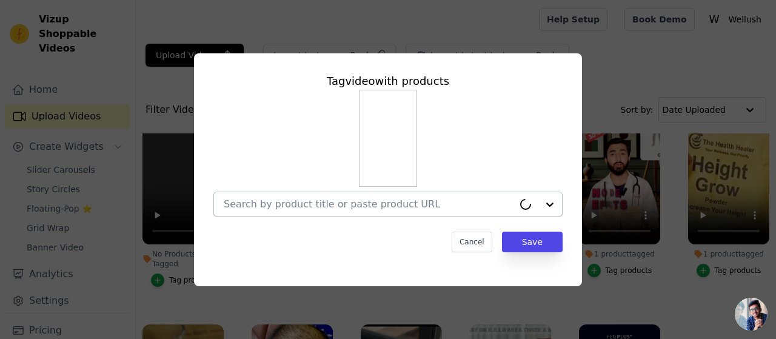
click at [236, 203] on input "No Products Tagged Tag video with products Cancel Save Tag products" at bounding box center [369, 204] width 290 height 12
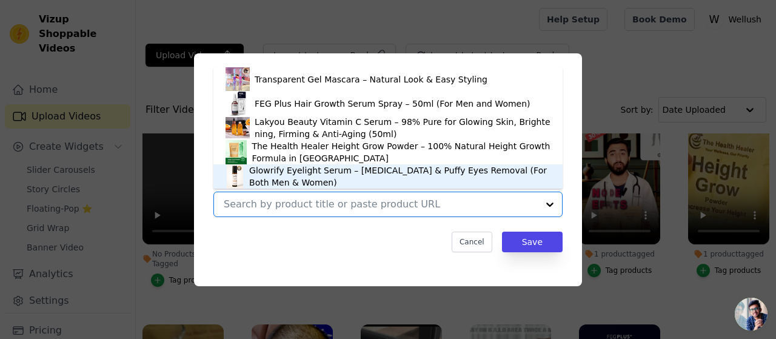
click at [302, 176] on div "Glowrify Eyelight Serum – [MEDICAL_DATA] & Puffy Eyes Removal (For Both Men & W…" at bounding box center [399, 176] width 301 height 24
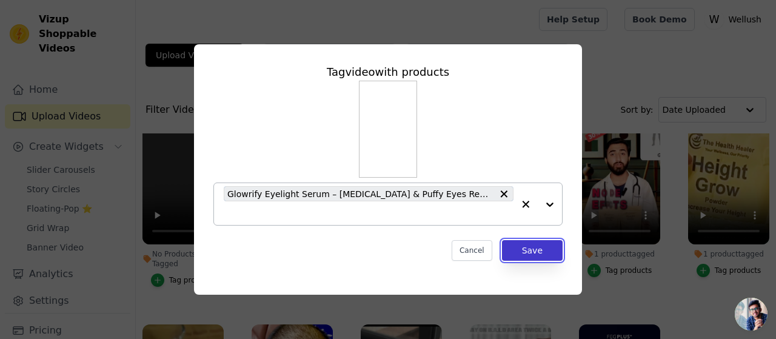
click at [547, 253] on button "Save" at bounding box center [532, 250] width 61 height 21
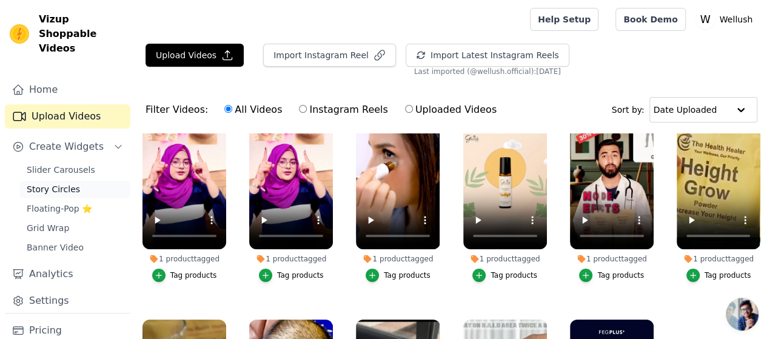
click at [69, 183] on span "Story Circles" at bounding box center [53, 189] width 53 height 12
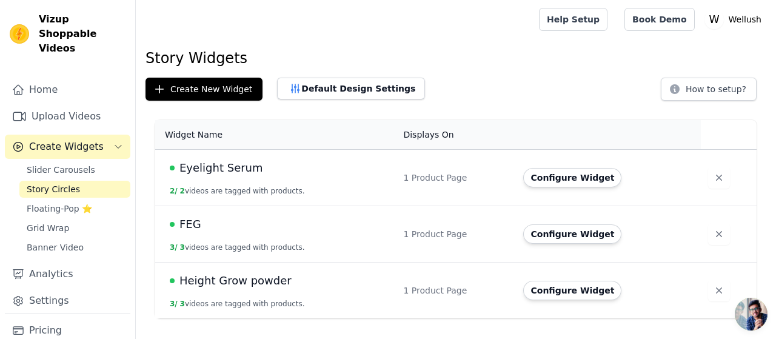
click at [234, 169] on span "Eyelight Serum" at bounding box center [221, 167] width 84 height 17
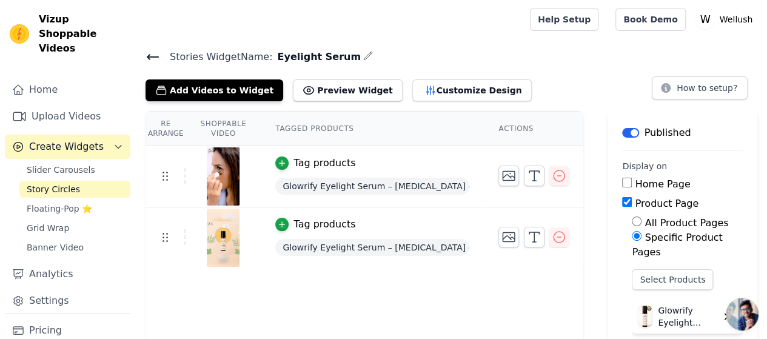
scroll to position [61, 0]
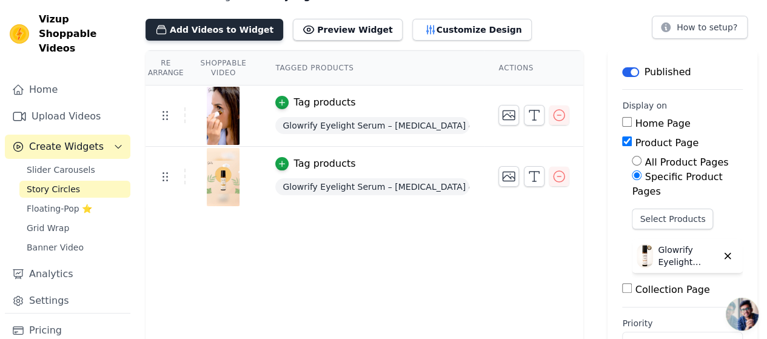
click at [205, 27] on button "Add Videos to Widget" at bounding box center [214, 30] width 138 height 22
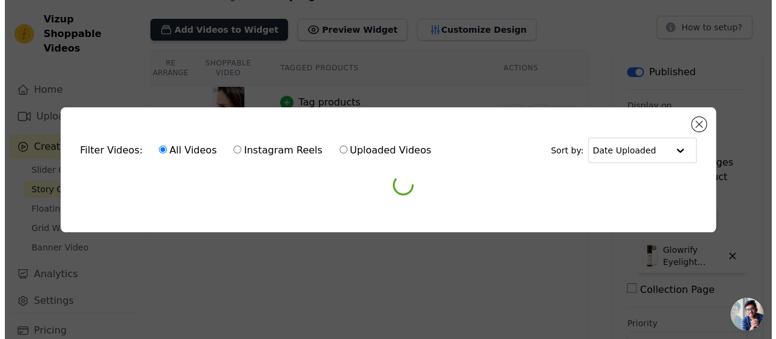
scroll to position [0, 0]
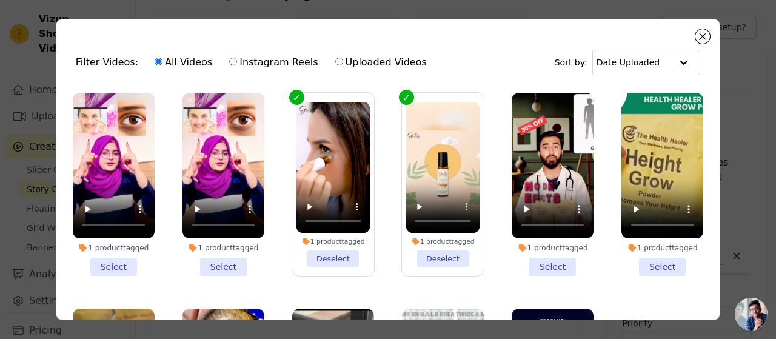
click at [109, 262] on li "1 product tagged Select" at bounding box center [114, 184] width 82 height 183
click at [0, 0] on input "1 product tagged Select" at bounding box center [0, 0] width 0 height 0
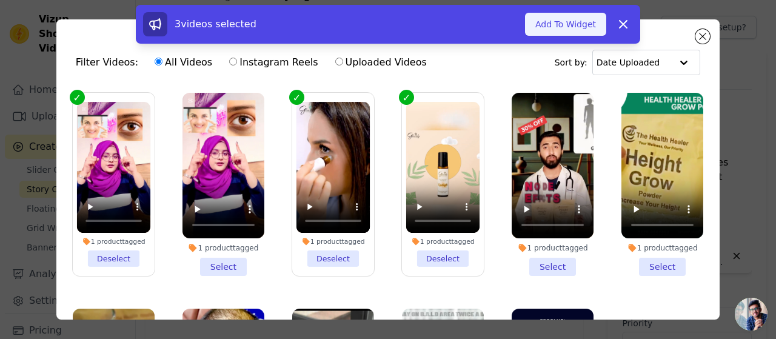
click at [575, 27] on button "Add To Widget" at bounding box center [565, 24] width 81 height 23
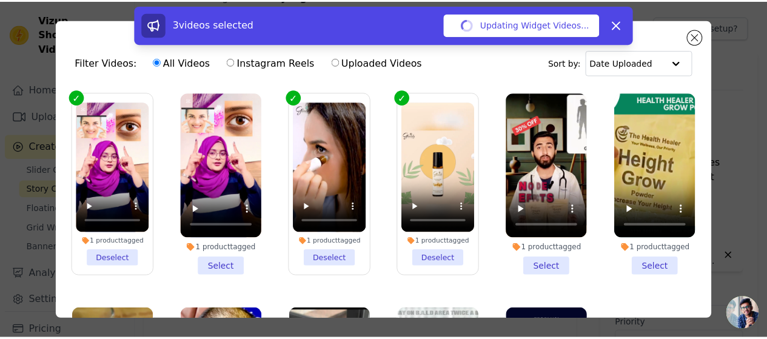
scroll to position [61, 0]
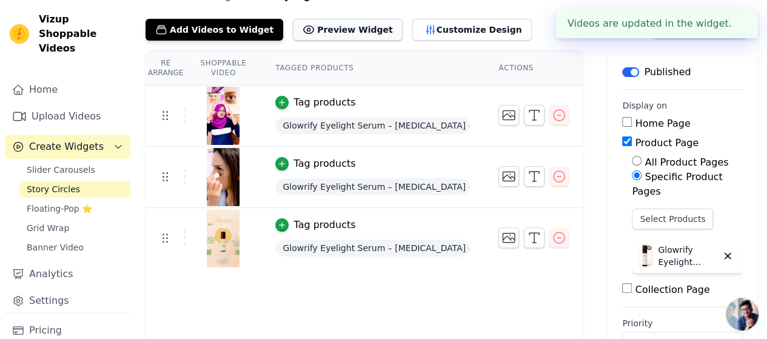
click at [336, 27] on button "Preview Widget" at bounding box center [347, 30] width 109 height 22
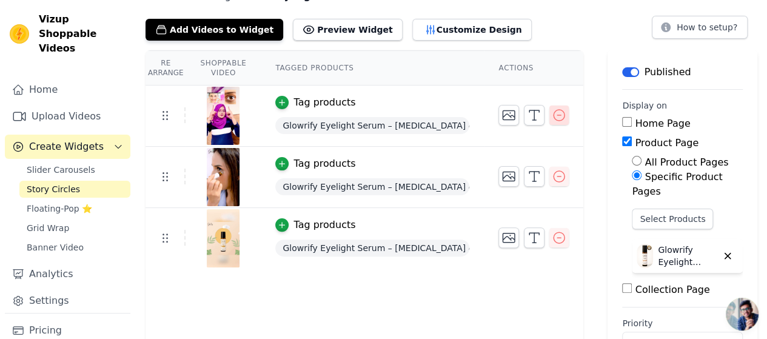
click at [555, 118] on icon "button" at bounding box center [558, 115] width 11 height 11
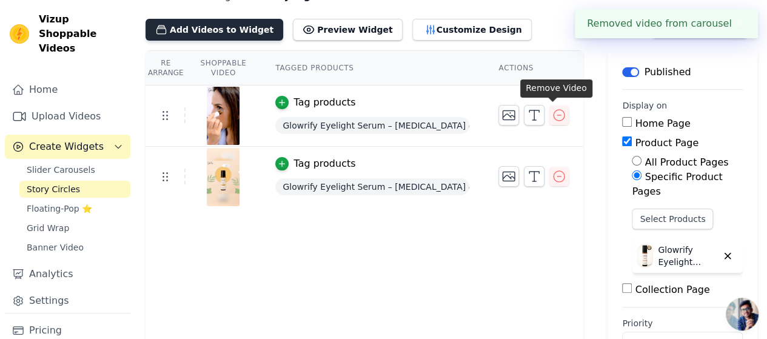
click at [238, 32] on button "Add Videos to Widget" at bounding box center [214, 30] width 138 height 22
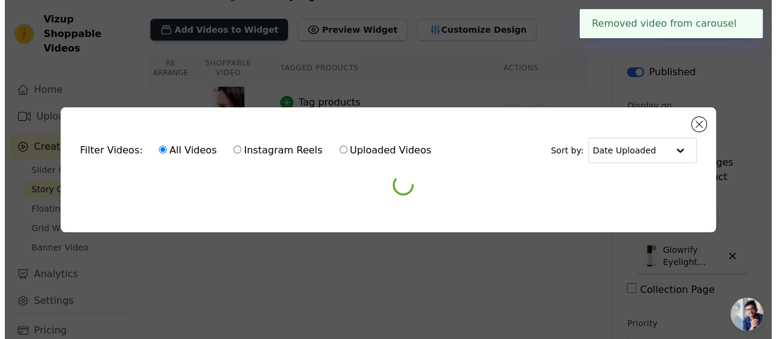
scroll to position [0, 0]
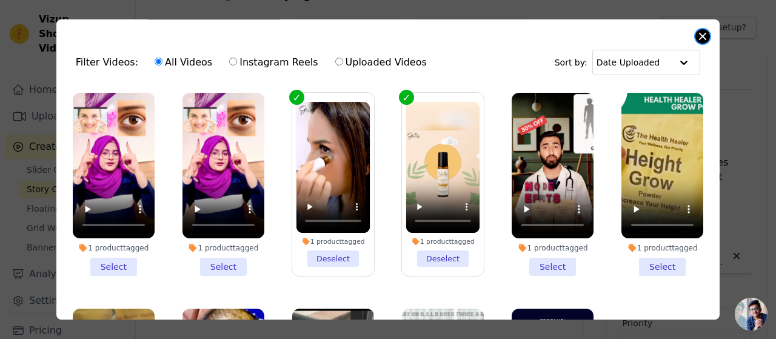
click at [701, 41] on button "Close modal" at bounding box center [702, 36] width 15 height 15
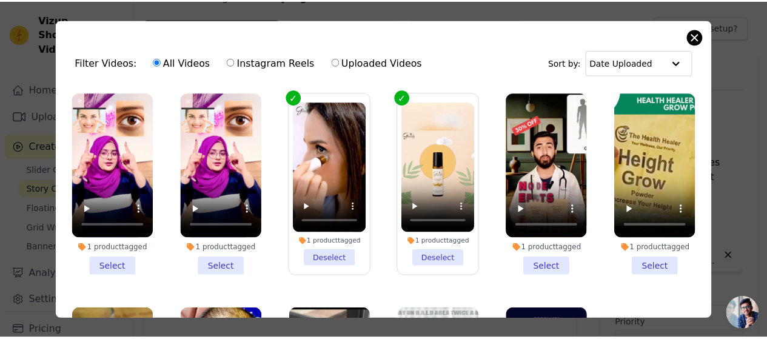
scroll to position [61, 0]
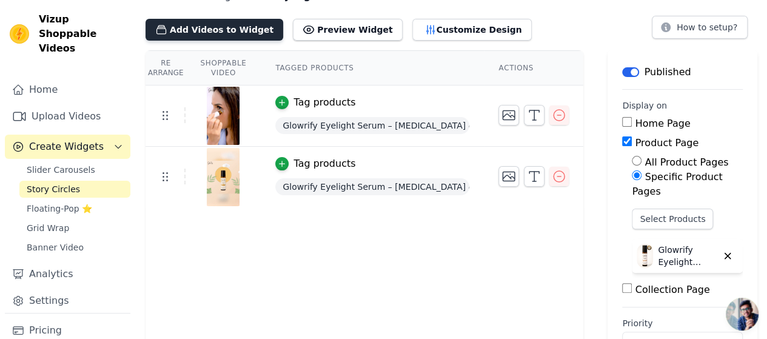
click at [212, 27] on button "Add Videos to Widget" at bounding box center [214, 30] width 138 height 22
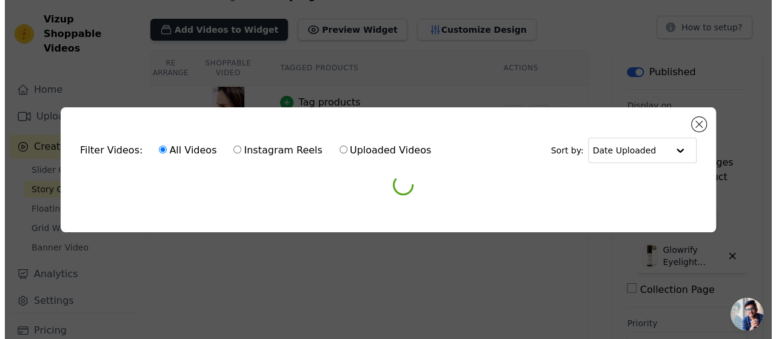
scroll to position [0, 0]
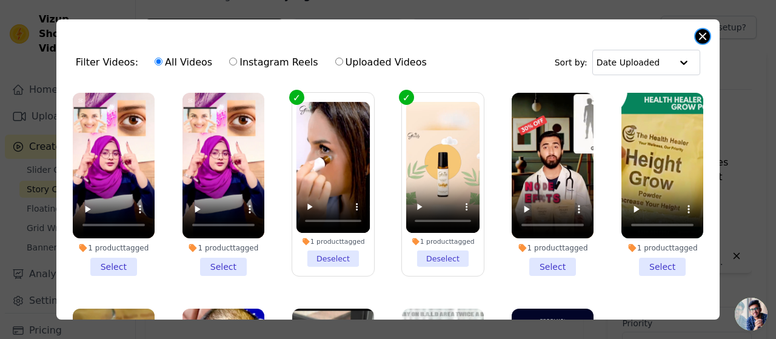
click at [703, 37] on button "Close modal" at bounding box center [702, 36] width 15 height 15
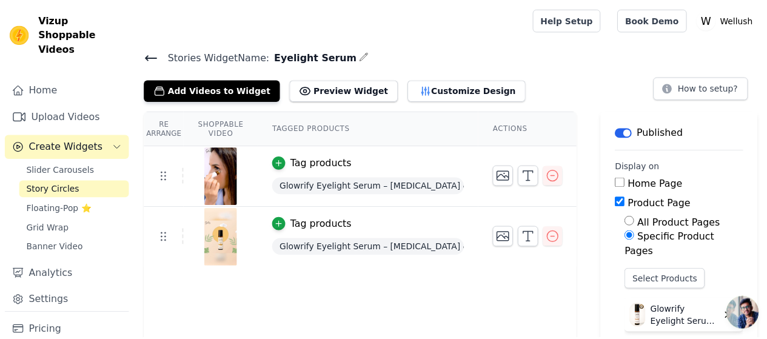
scroll to position [61, 0]
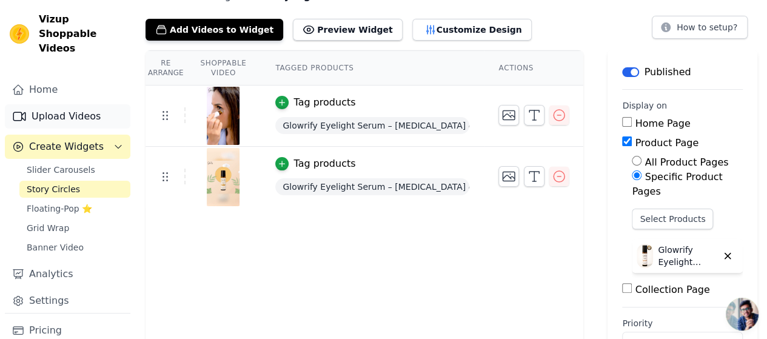
click at [52, 107] on link "Upload Videos" at bounding box center [67, 116] width 125 height 24
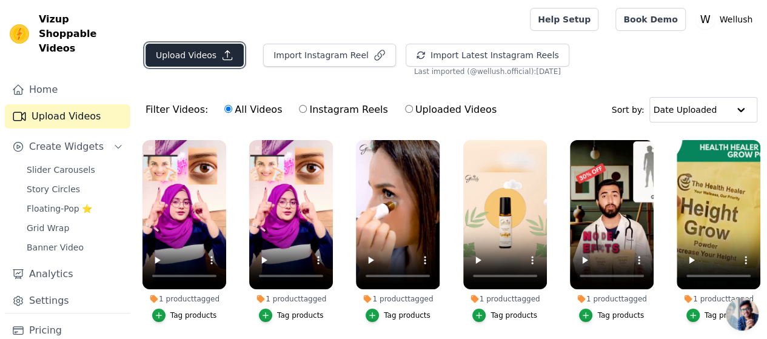
click at [196, 53] on button "Upload Videos" at bounding box center [194, 55] width 98 height 23
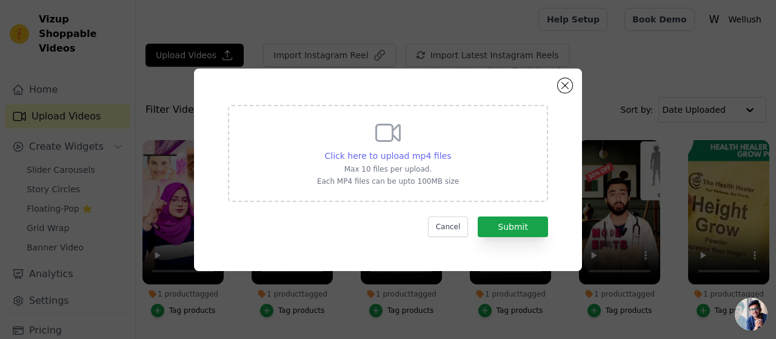
click at [430, 159] on span "Click here to upload mp4 files" at bounding box center [388, 156] width 127 height 10
click at [450, 150] on input "Click here to upload mp4 files Max 10 files per upload. Each MP4 files can be u…" at bounding box center [450, 149] width 1 height 1
type input "C:\fakepath\story video3.mp4"
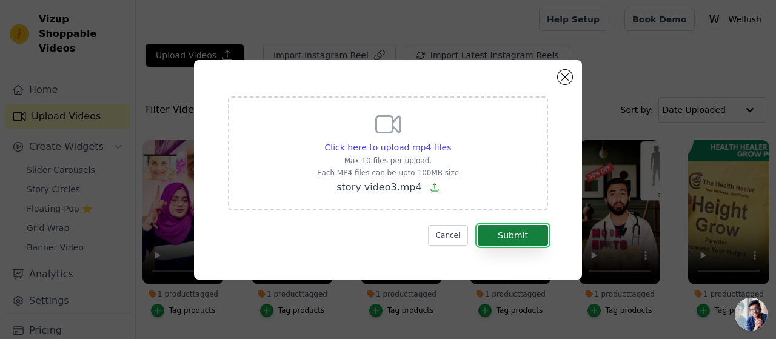
click at [509, 238] on button "Submit" at bounding box center [513, 235] width 70 height 21
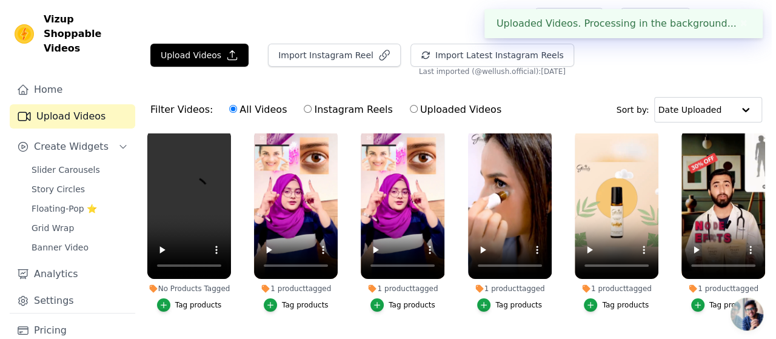
scroll to position [20, 0]
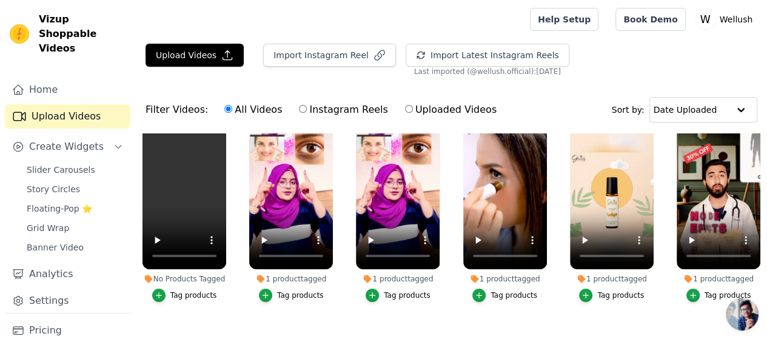
click at [194, 290] on div "Tag products" at bounding box center [193, 295] width 47 height 10
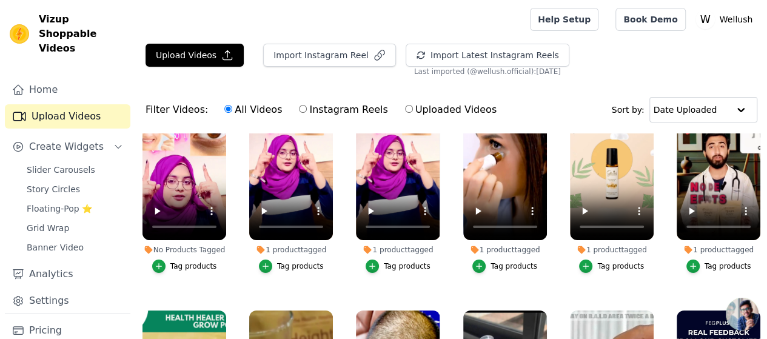
scroll to position [40, 0]
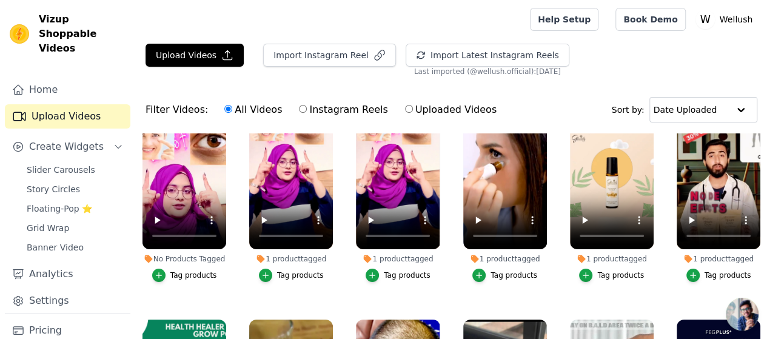
click at [187, 270] on div "Tag products" at bounding box center [193, 275] width 47 height 10
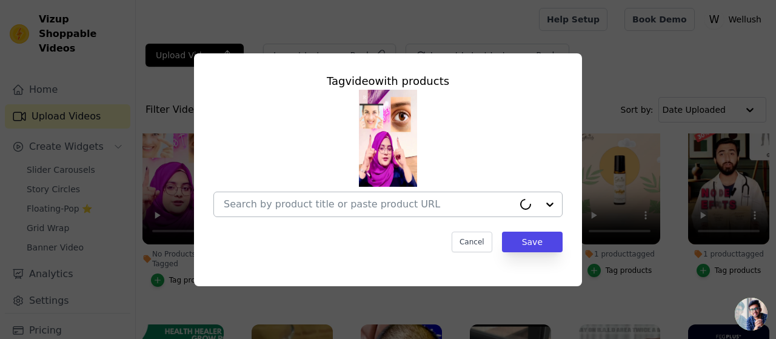
click at [313, 205] on input "No Products Tagged Tag video with products Cancel Save Tag products" at bounding box center [369, 204] width 290 height 12
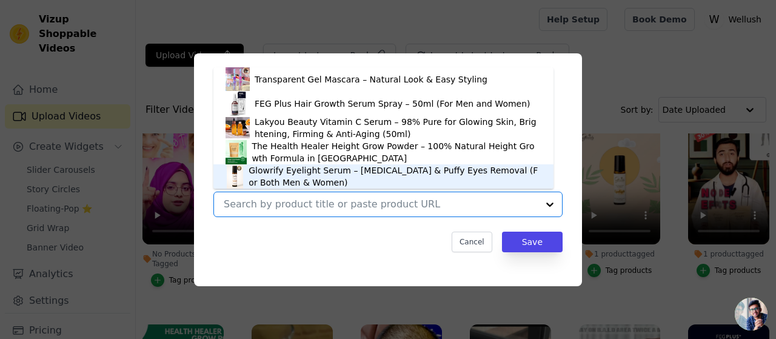
click at [318, 179] on div "Glowrify Eyelight Serum – [MEDICAL_DATA] & Puffy Eyes Removal (For Both Men & W…" at bounding box center [395, 176] width 293 height 24
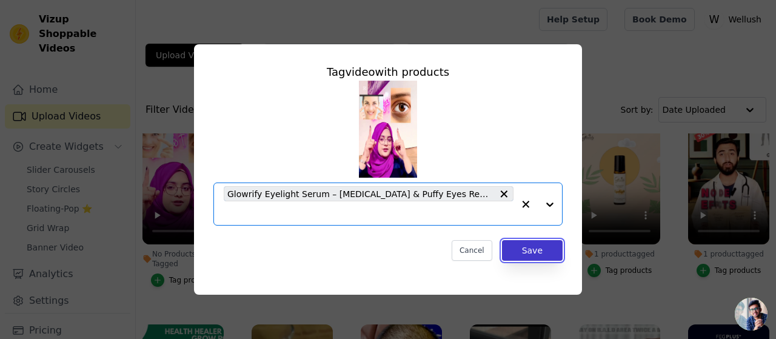
click at [532, 250] on button "Save" at bounding box center [532, 250] width 61 height 21
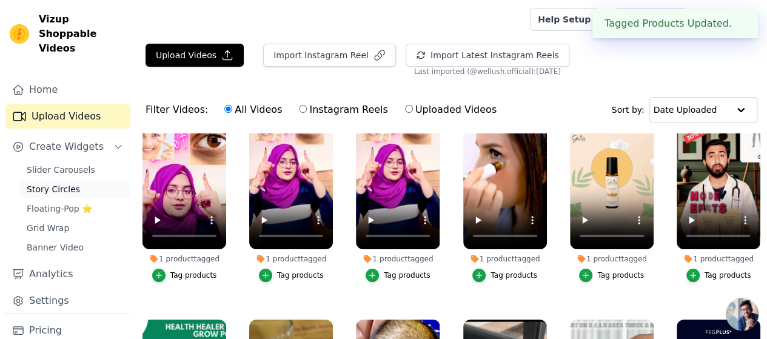
click at [58, 183] on span "Story Circles" at bounding box center [53, 189] width 53 height 12
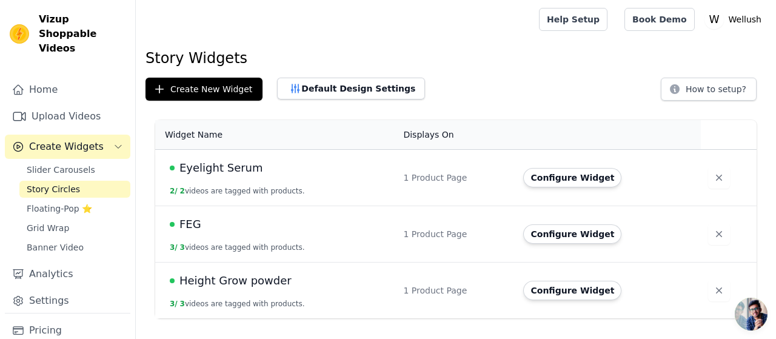
click at [252, 170] on div "Eyelight Serum" at bounding box center [279, 167] width 219 height 17
click at [238, 171] on span "Eyelight Serum" at bounding box center [221, 167] width 84 height 17
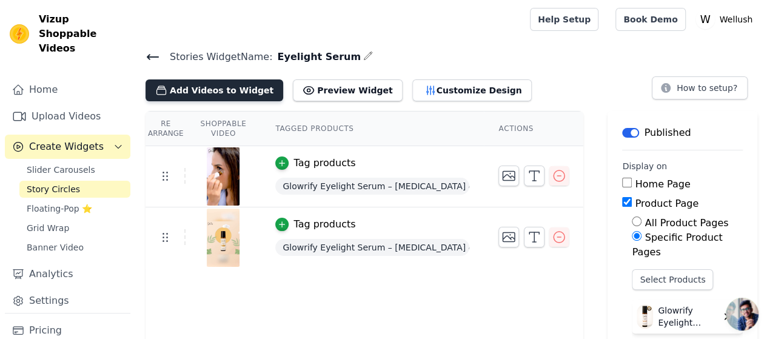
click at [227, 90] on button "Add Videos to Widget" at bounding box center [214, 90] width 138 height 22
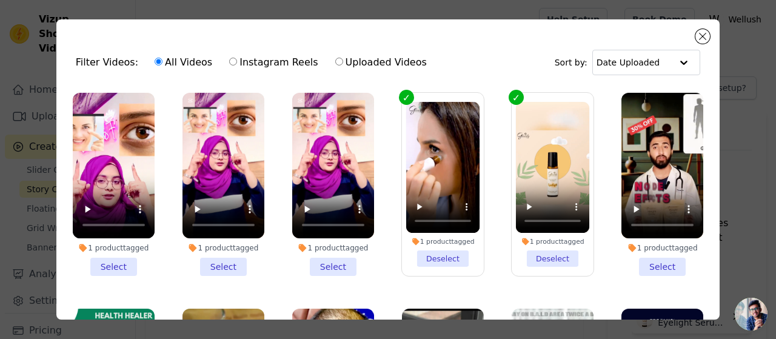
click at [126, 255] on li "1 product tagged Select" at bounding box center [114, 184] width 82 height 183
click at [0, 0] on input "1 product tagged Select" at bounding box center [0, 0] width 0 height 0
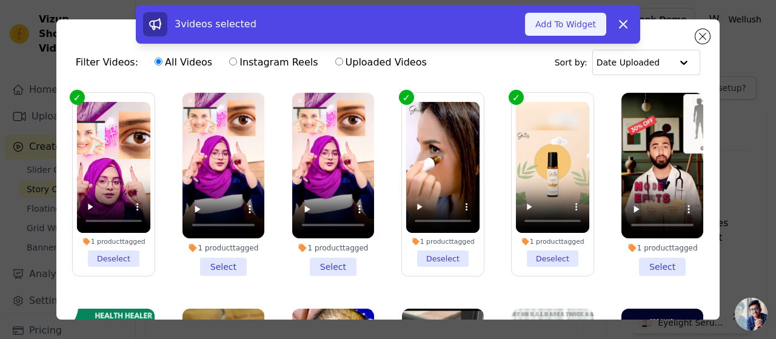
click at [559, 29] on button "Add To Widget" at bounding box center [565, 24] width 81 height 23
